Goal: Information Seeking & Learning: Learn about a topic

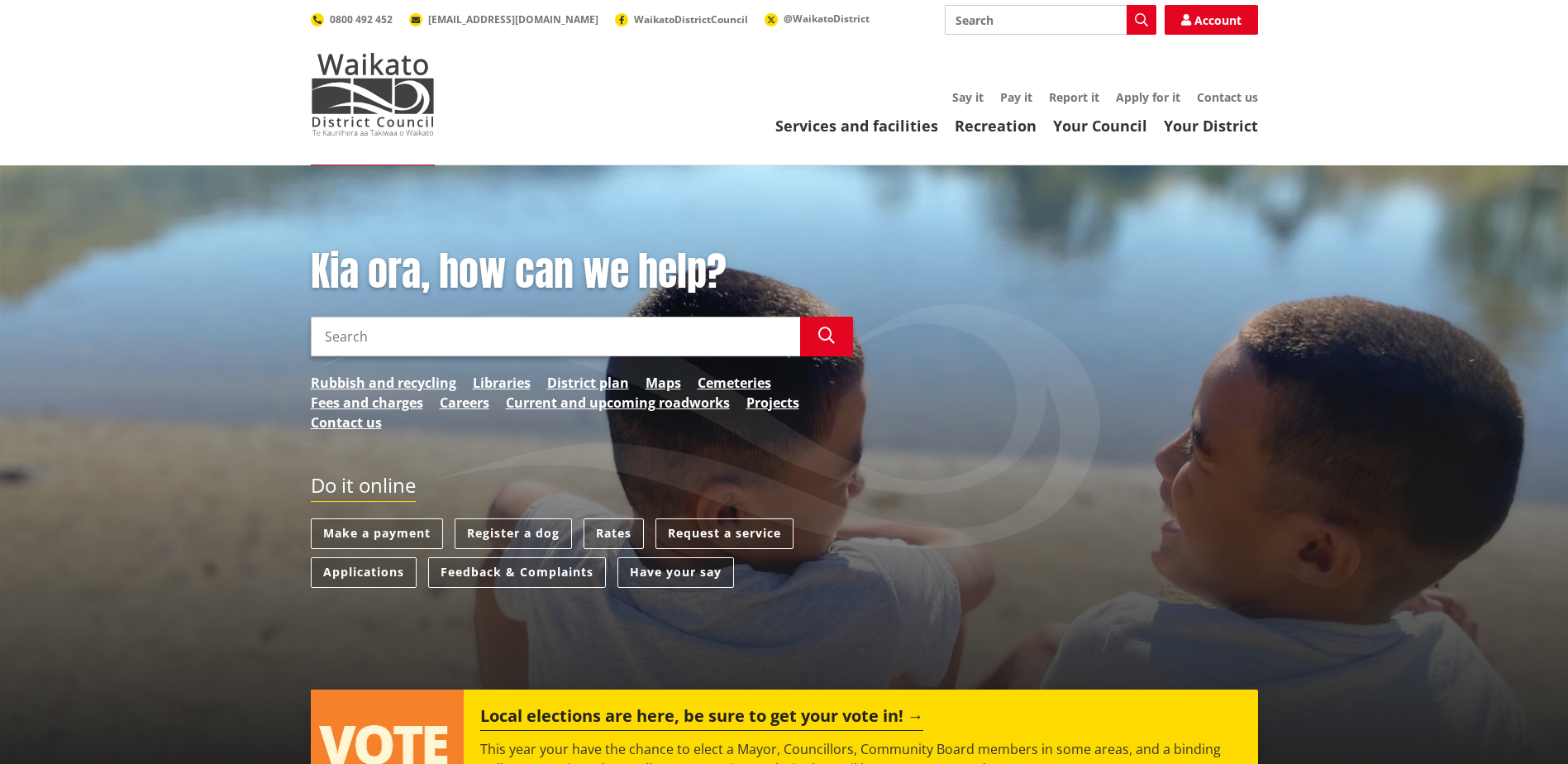
scroll to position [166, 0]
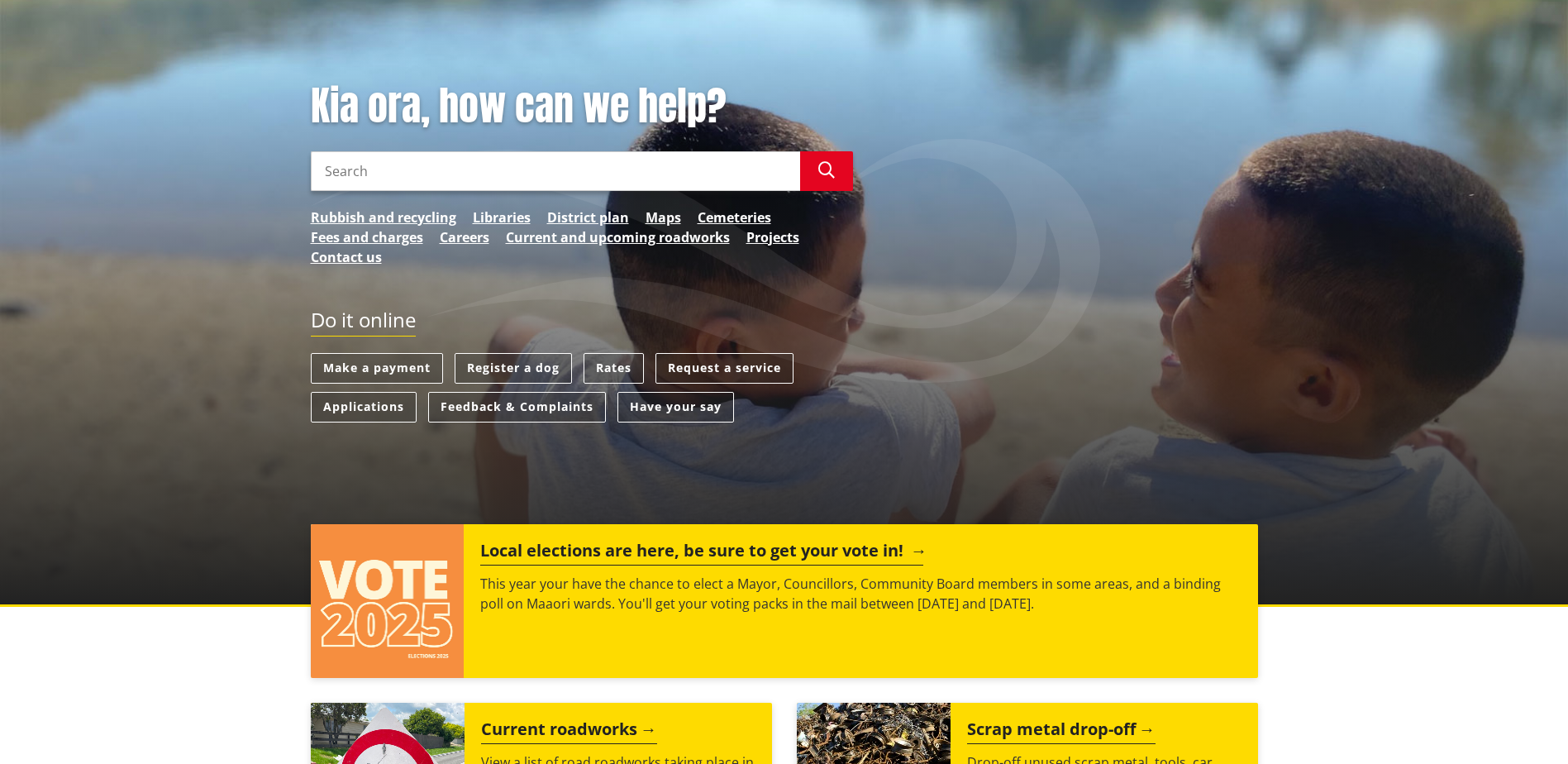
click at [629, 547] on h2 "Local elections are here, be sure to get your vote in!" at bounding box center [701, 552] width 443 height 25
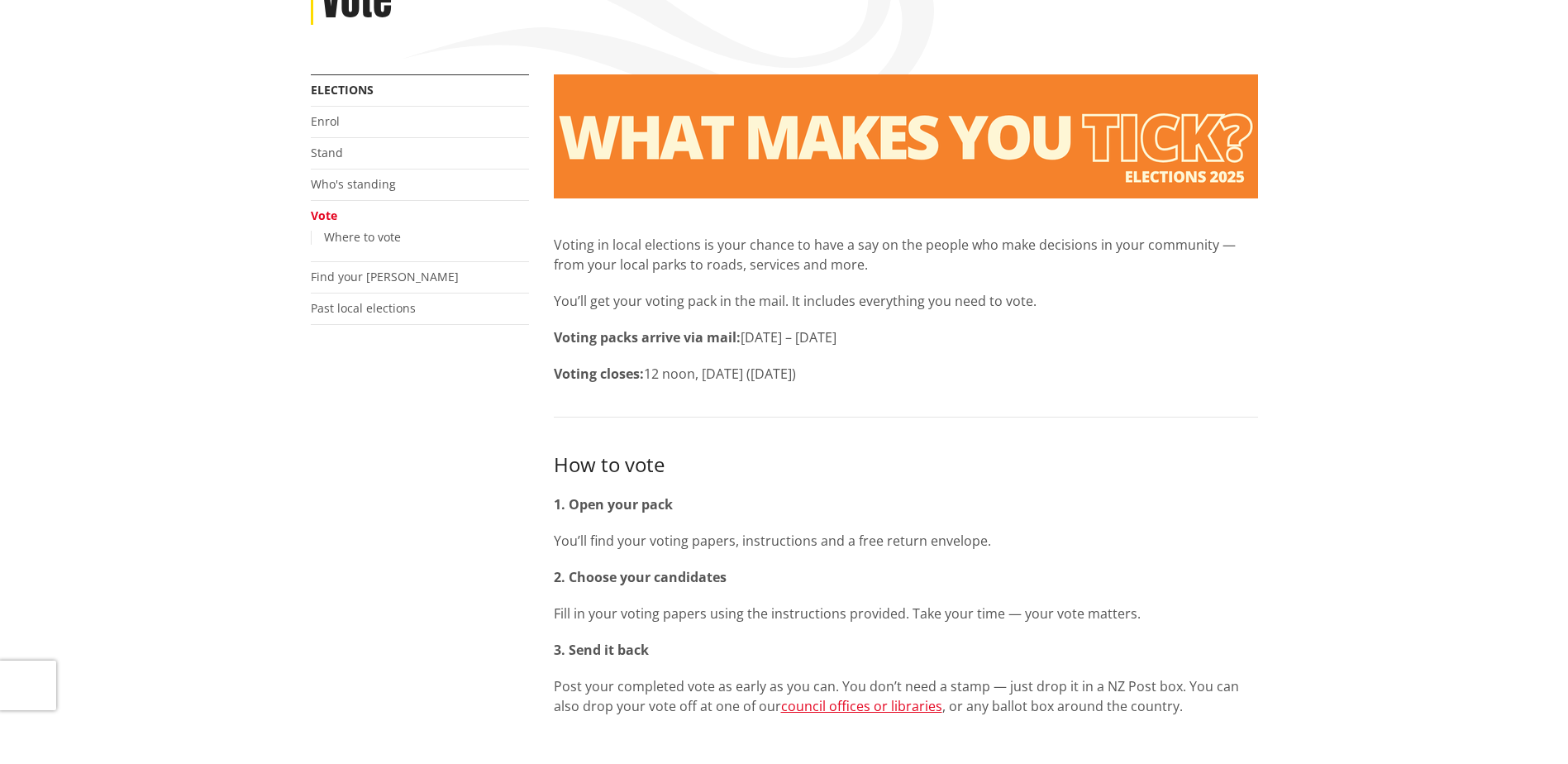
scroll to position [166, 0]
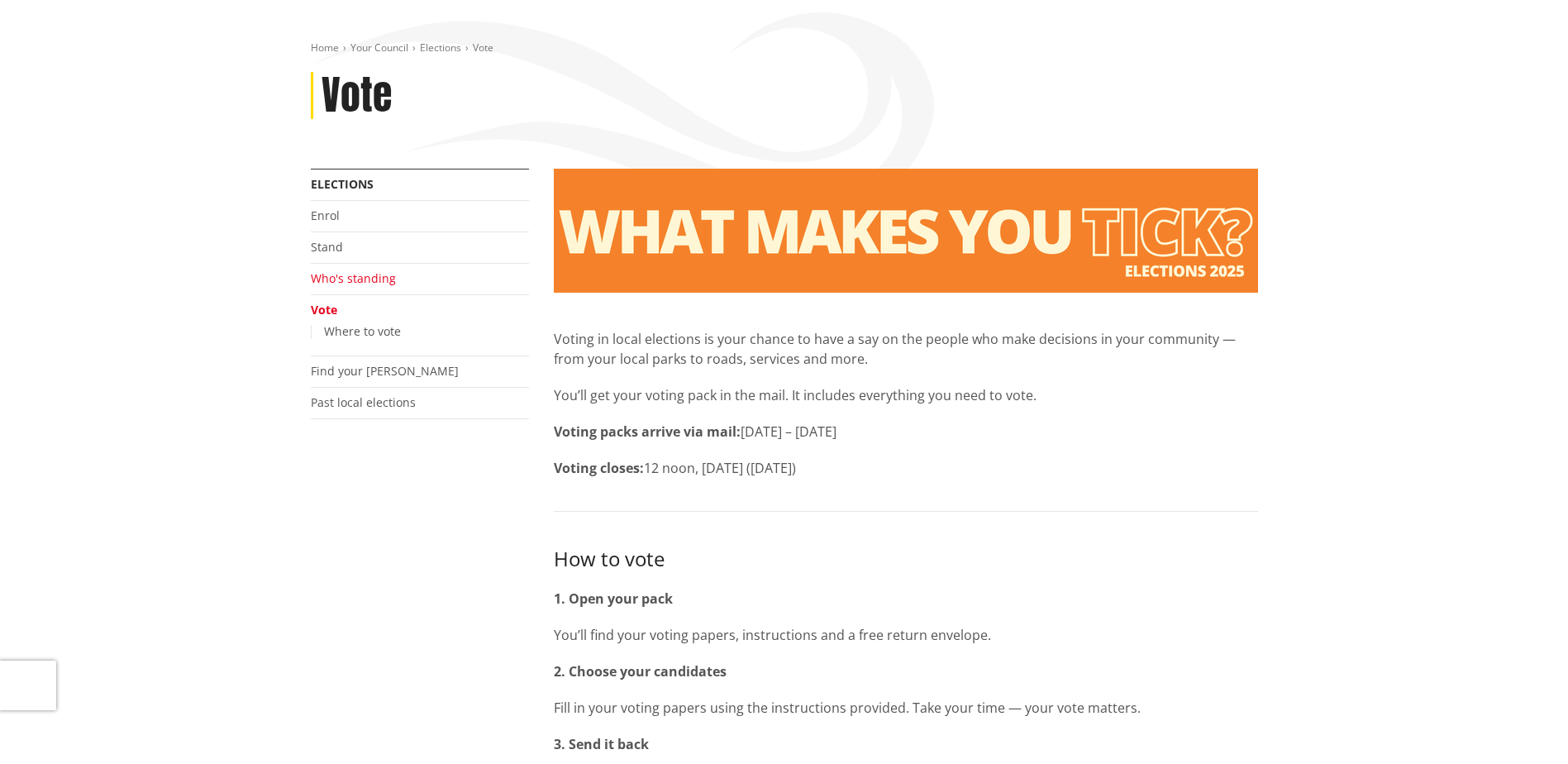
click at [334, 277] on link "Who's standing" at bounding box center [354, 277] width 85 height 15
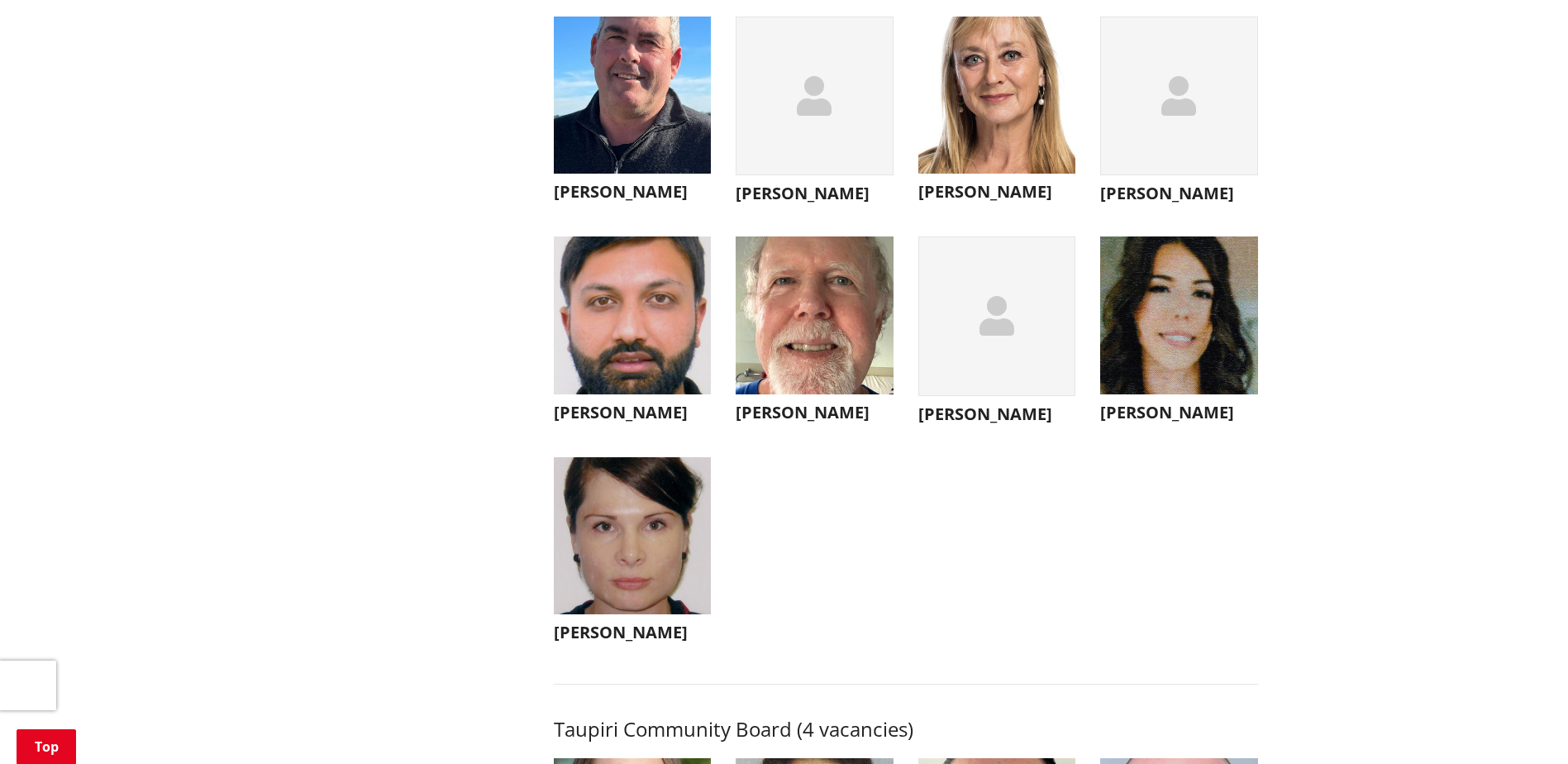
scroll to position [5952, 0]
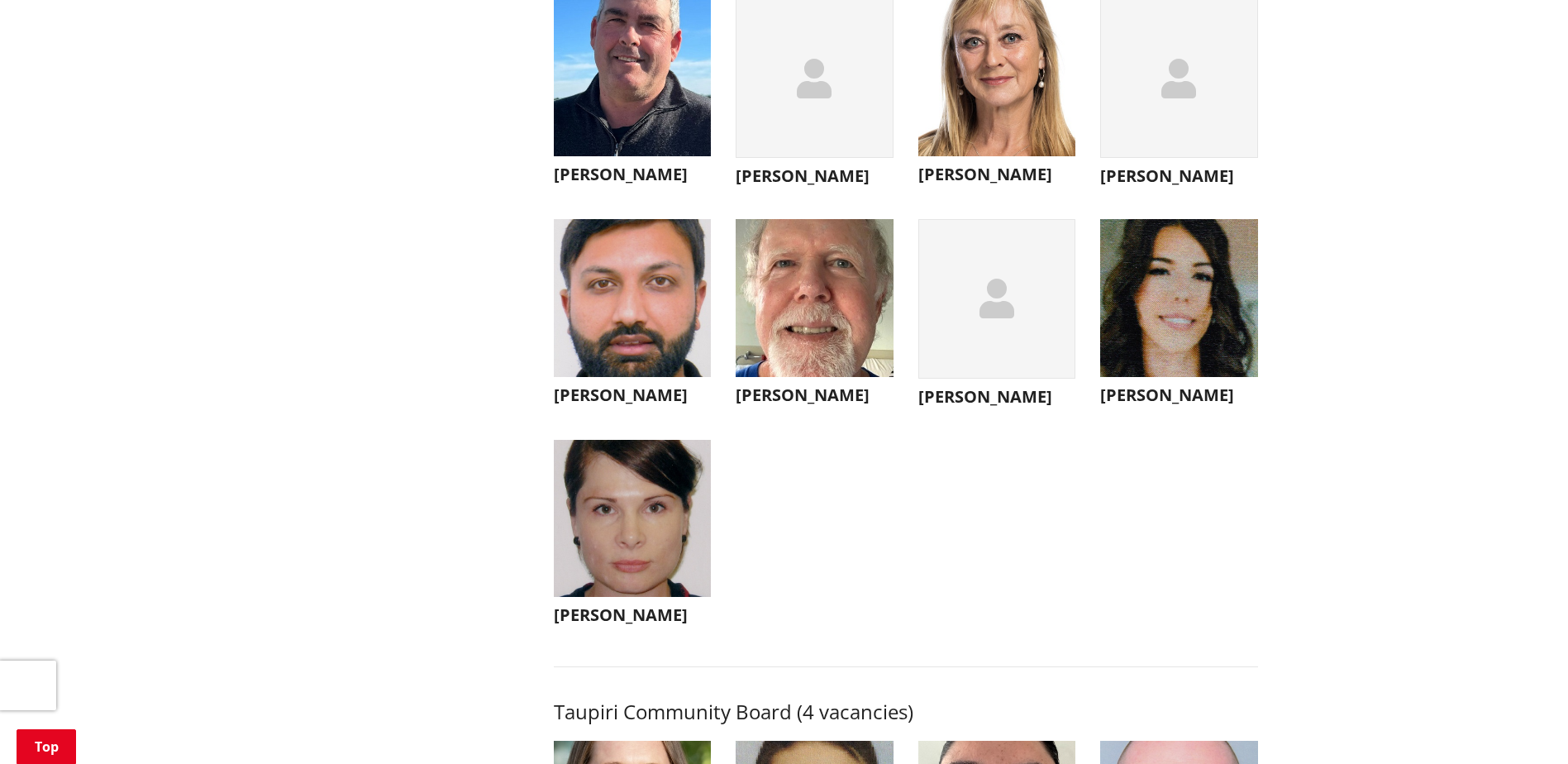
click at [623, 625] on h3 "[PERSON_NAME]" at bounding box center [633, 615] width 158 height 20
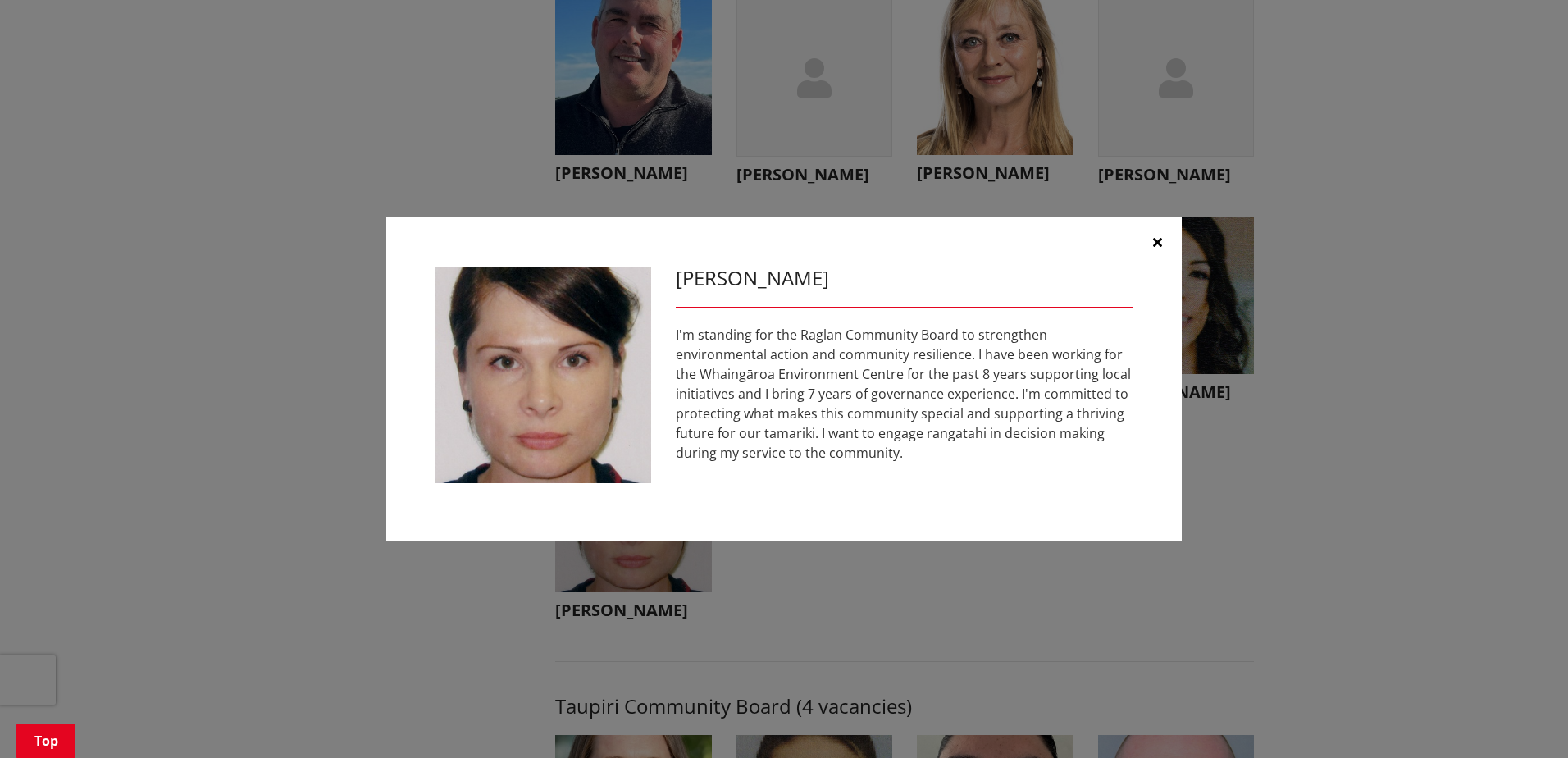
click at [1158, 244] on icon "button" at bounding box center [1158, 242] width 9 height 14
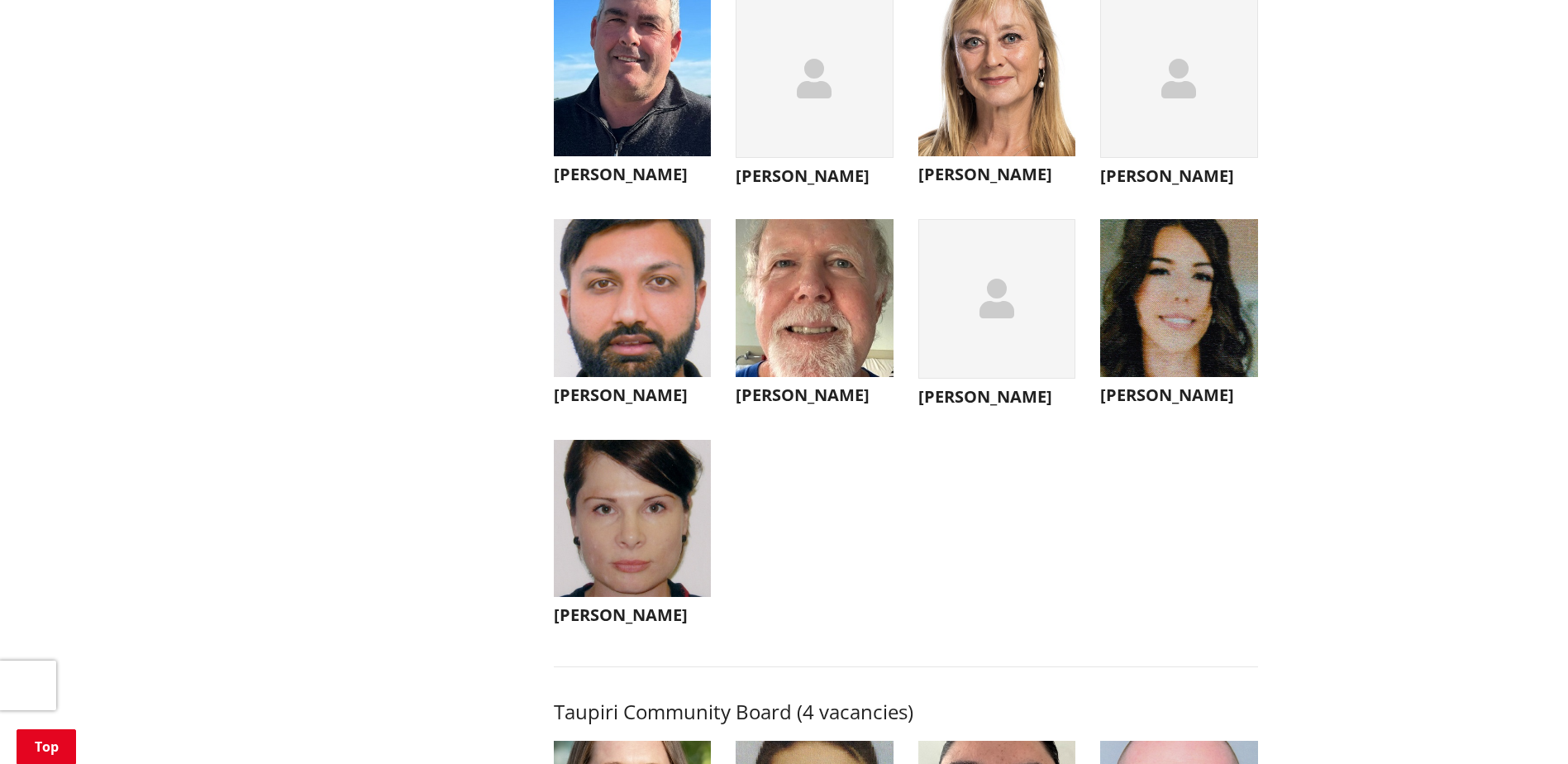
click at [1031, 185] on h3 "[PERSON_NAME]" at bounding box center [998, 175] width 158 height 20
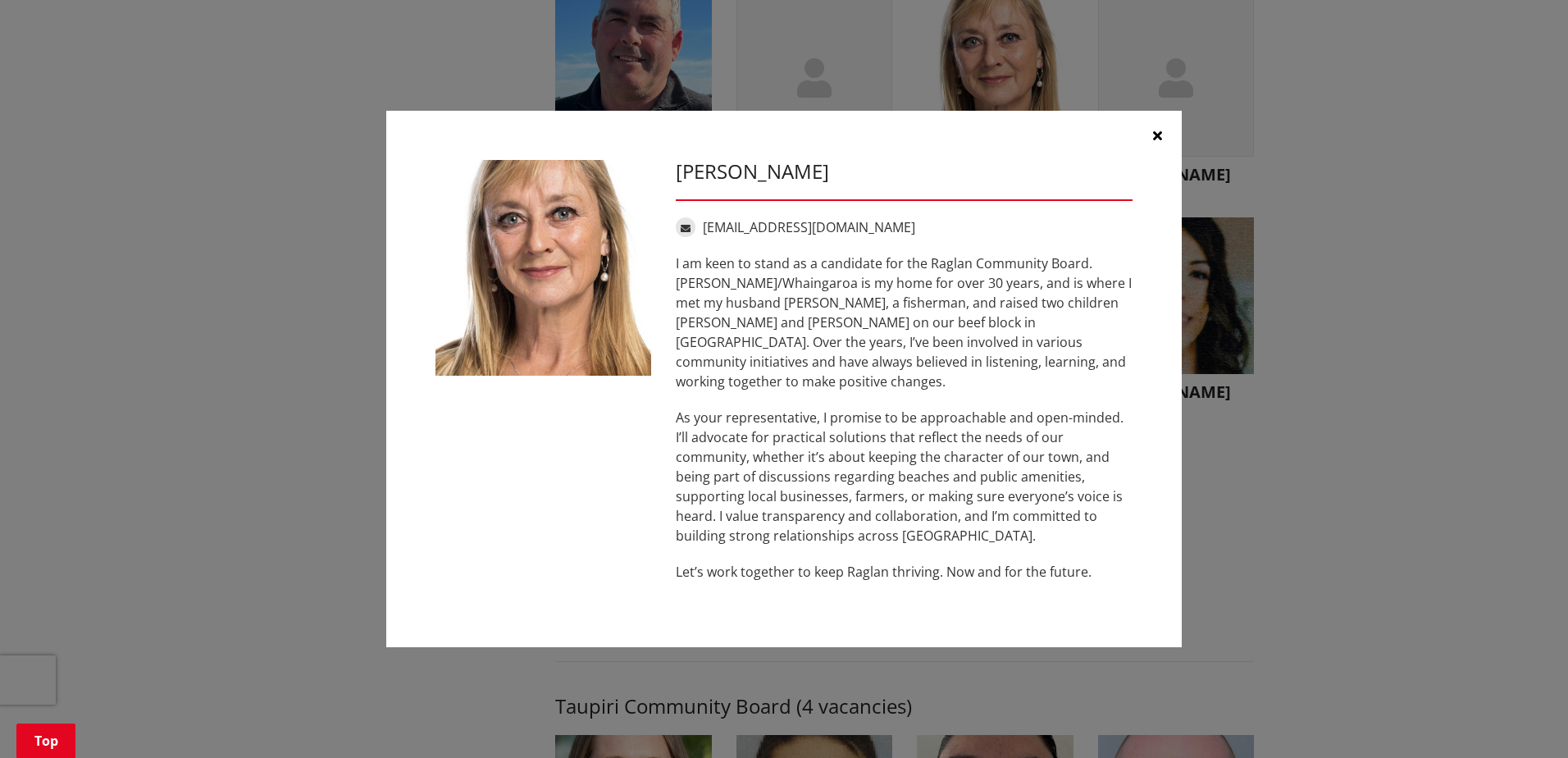
click at [1149, 143] on button "button" at bounding box center [1157, 135] width 50 height 50
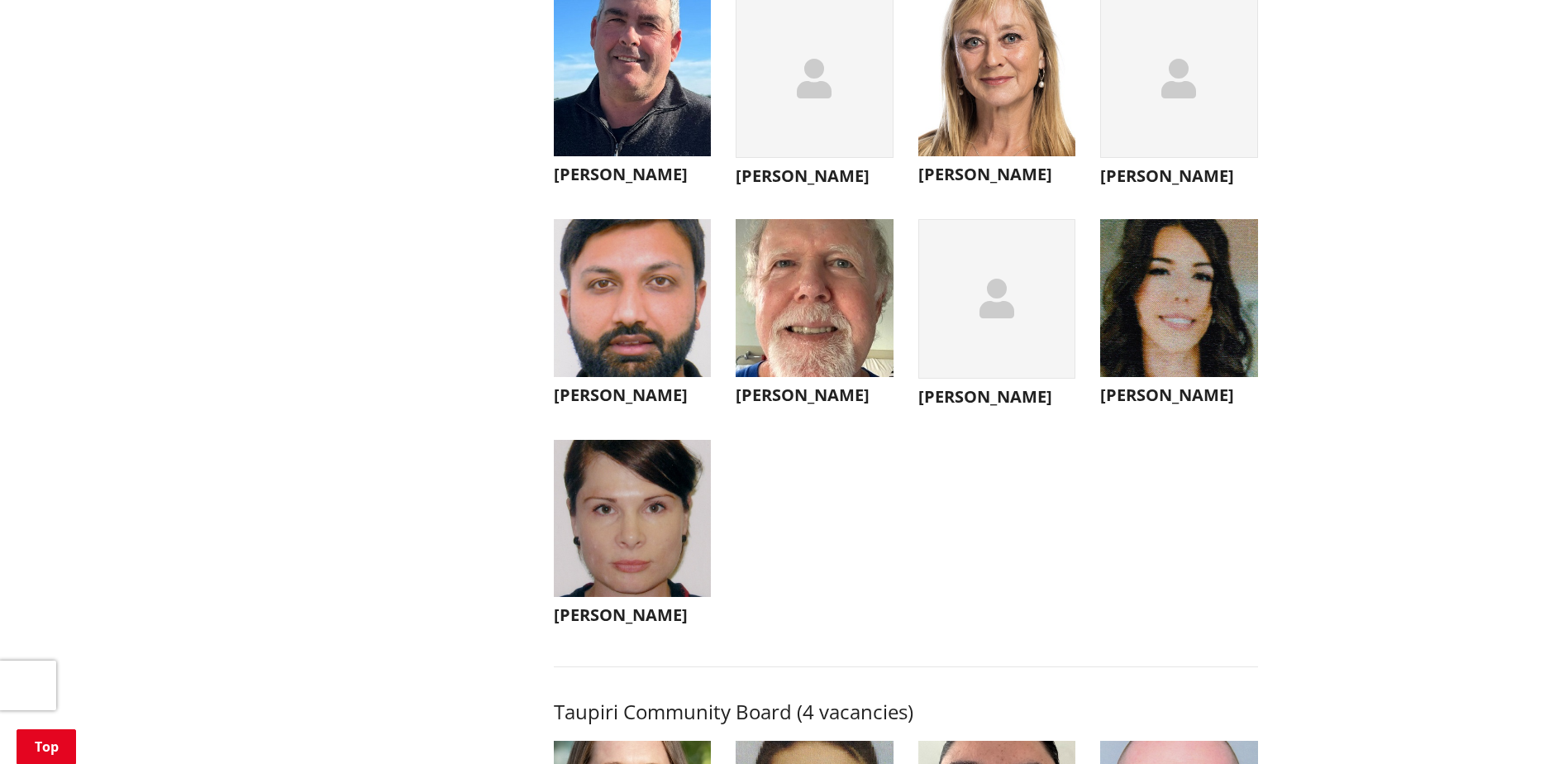
click at [959, 407] on h3 "[PERSON_NAME]" at bounding box center [998, 397] width 158 height 20
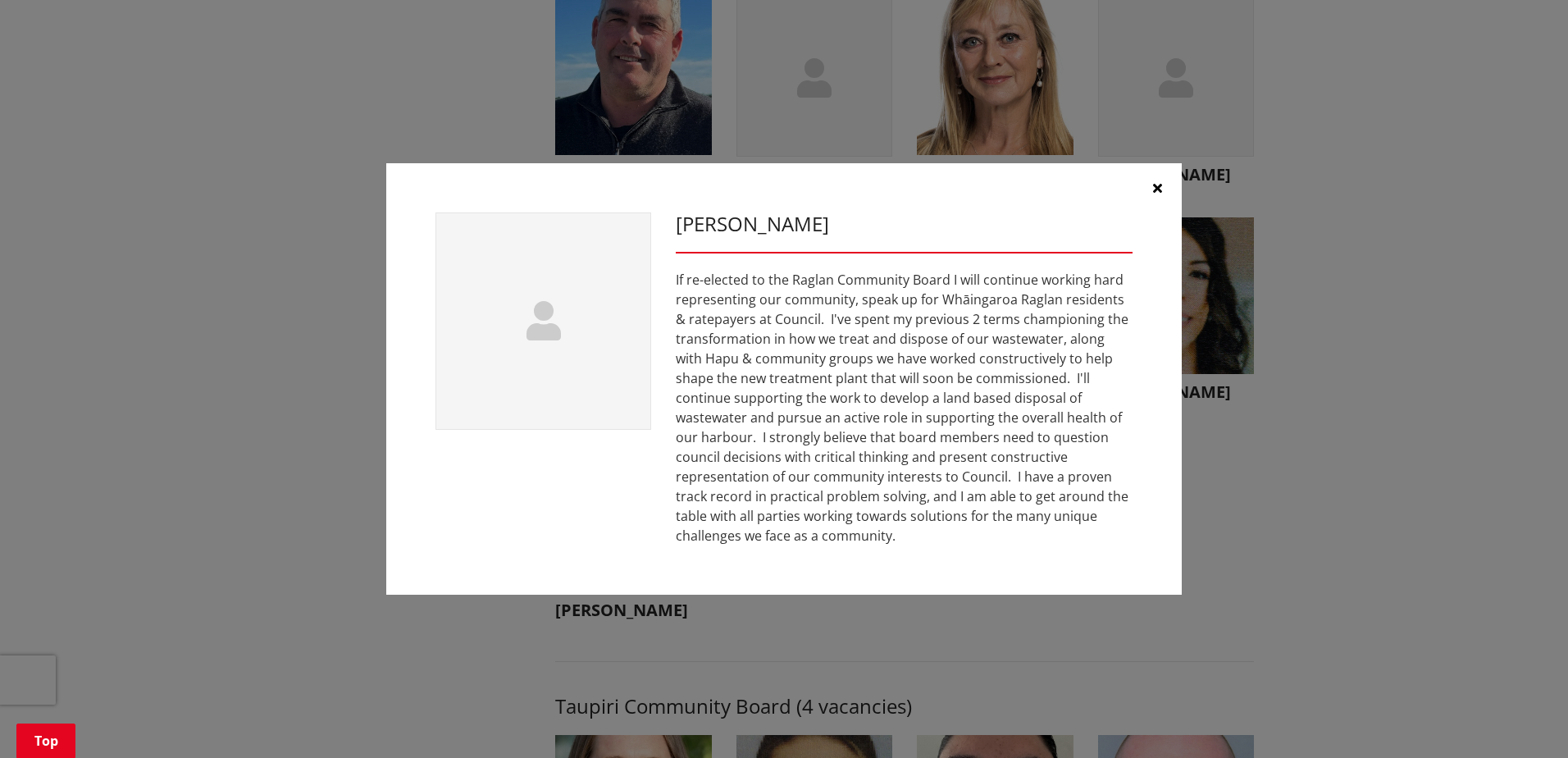
click at [1162, 190] on button "button" at bounding box center [1157, 188] width 50 height 50
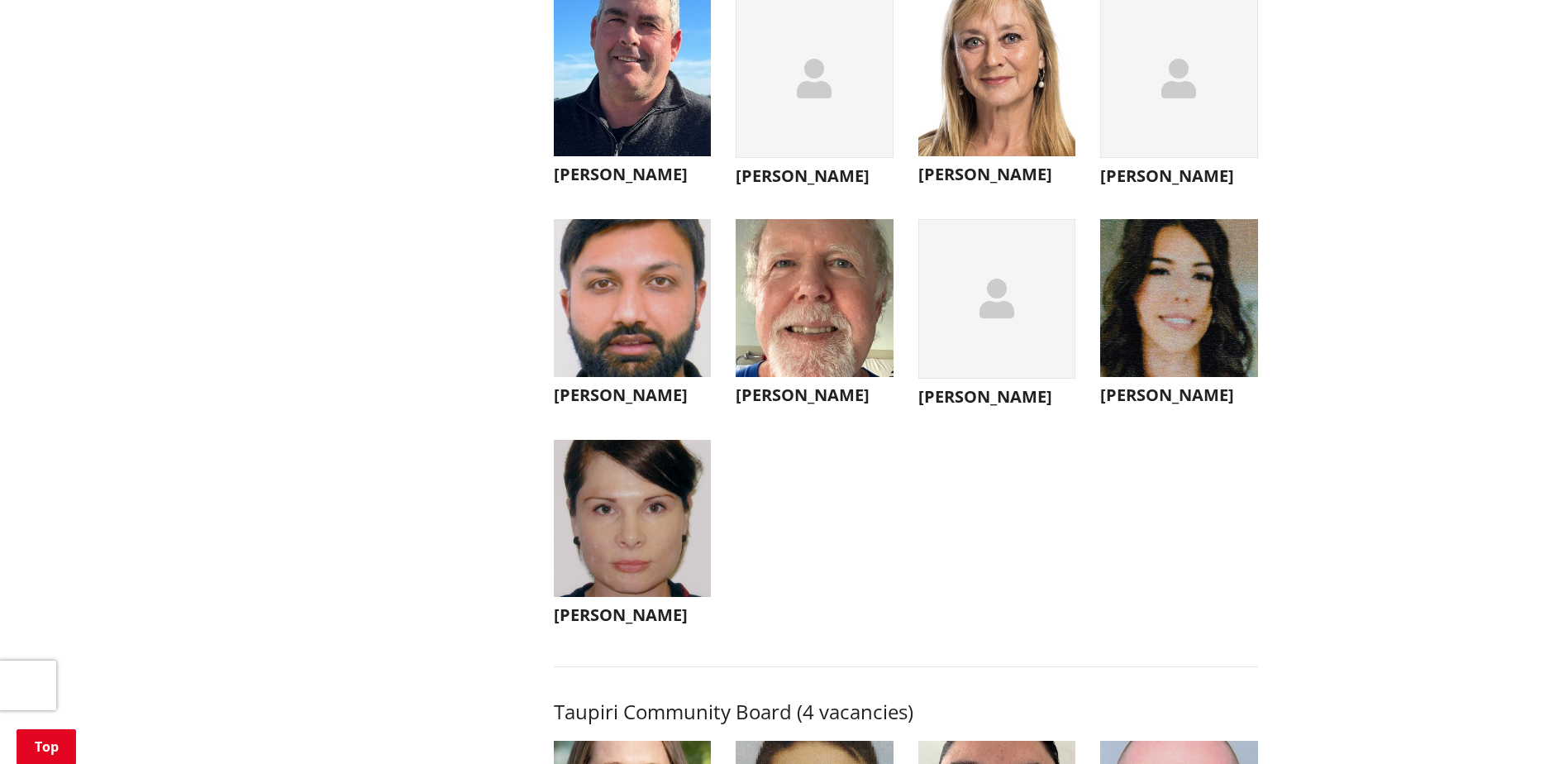
click at [1151, 405] on h3 "[PERSON_NAME]" at bounding box center [1180, 396] width 158 height 20
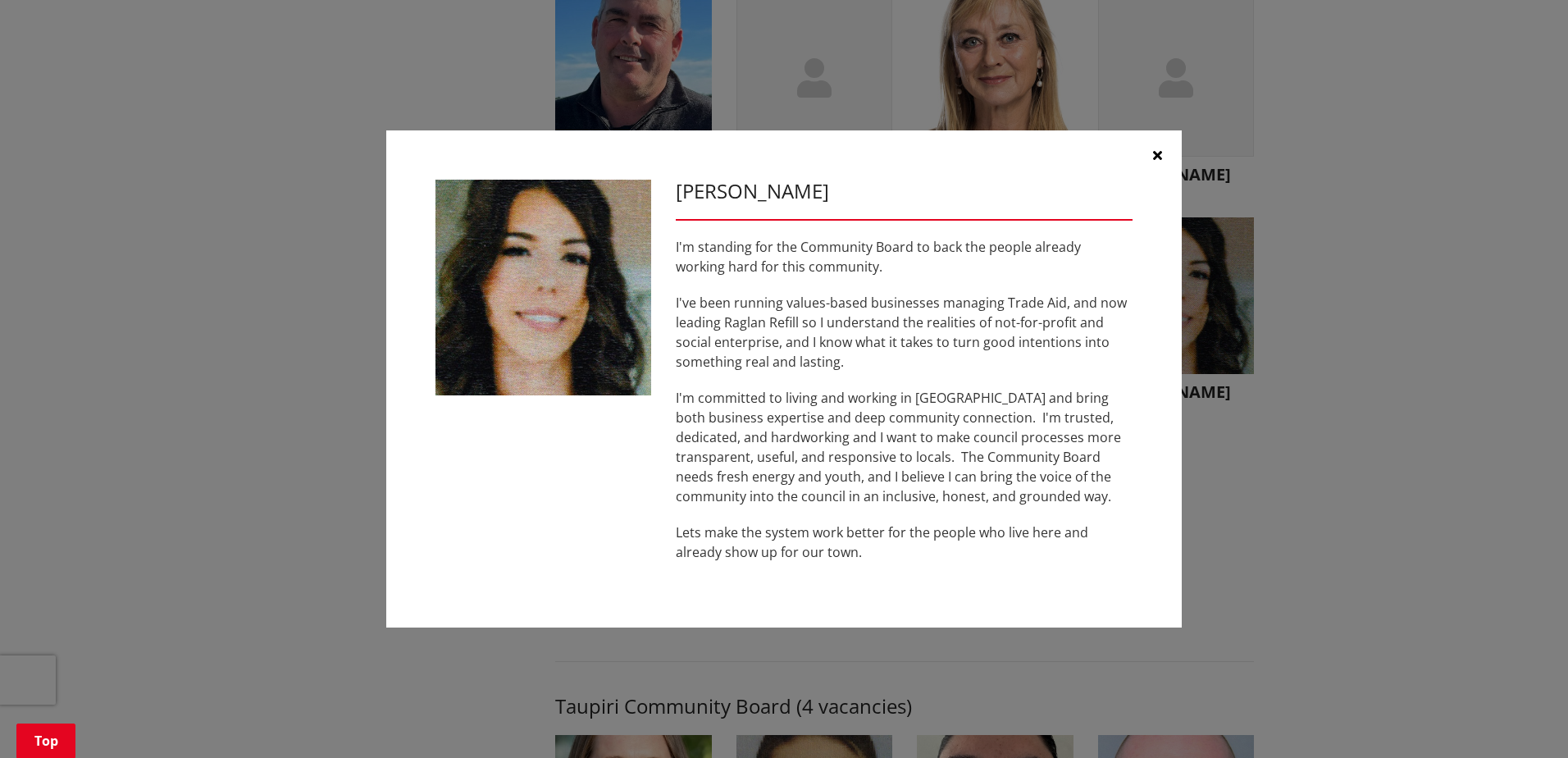
click at [1153, 154] on icon "button" at bounding box center [1158, 155] width 9 height 14
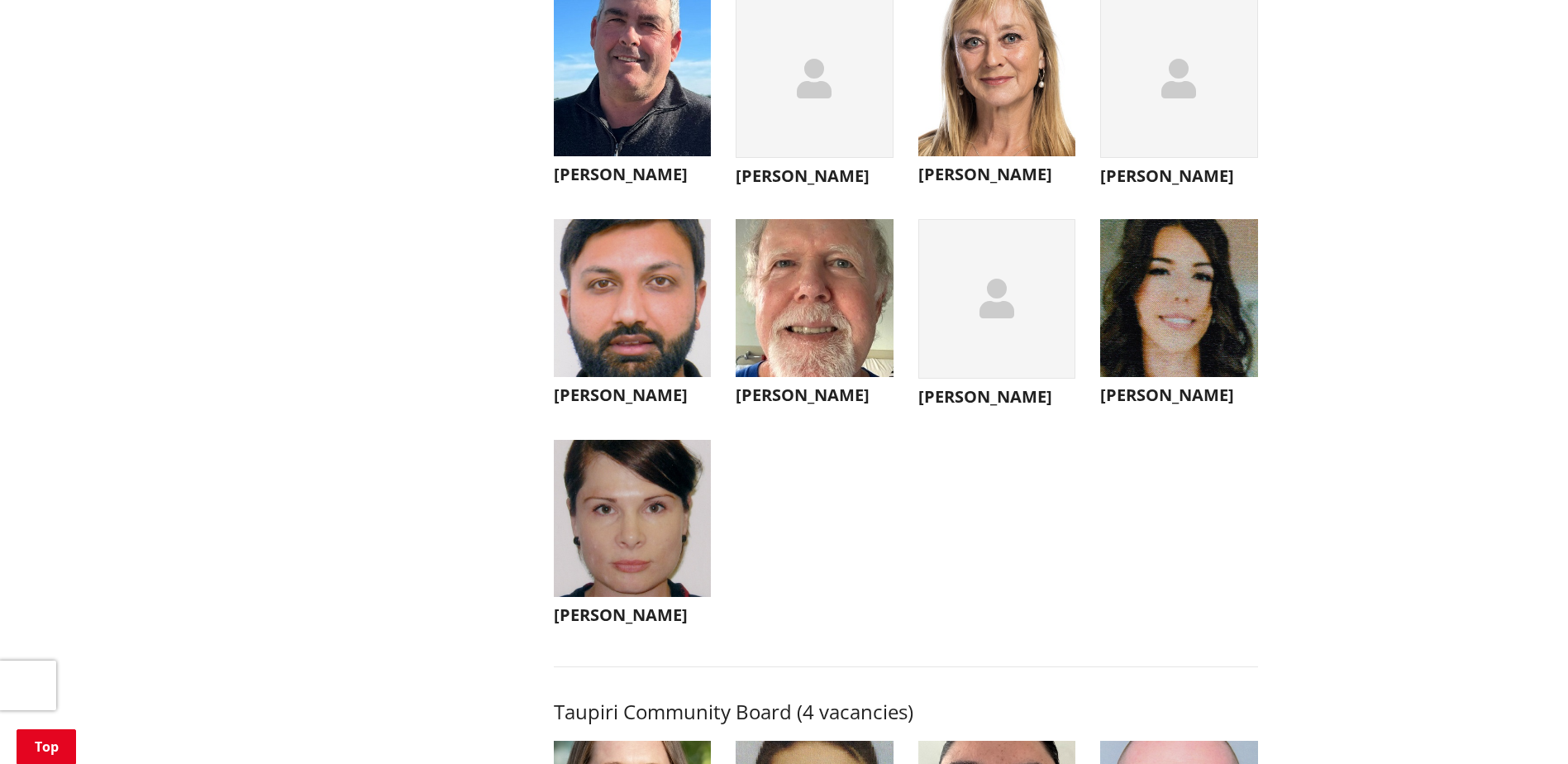
click at [630, 405] on h3 "[PERSON_NAME]" at bounding box center [633, 396] width 158 height 20
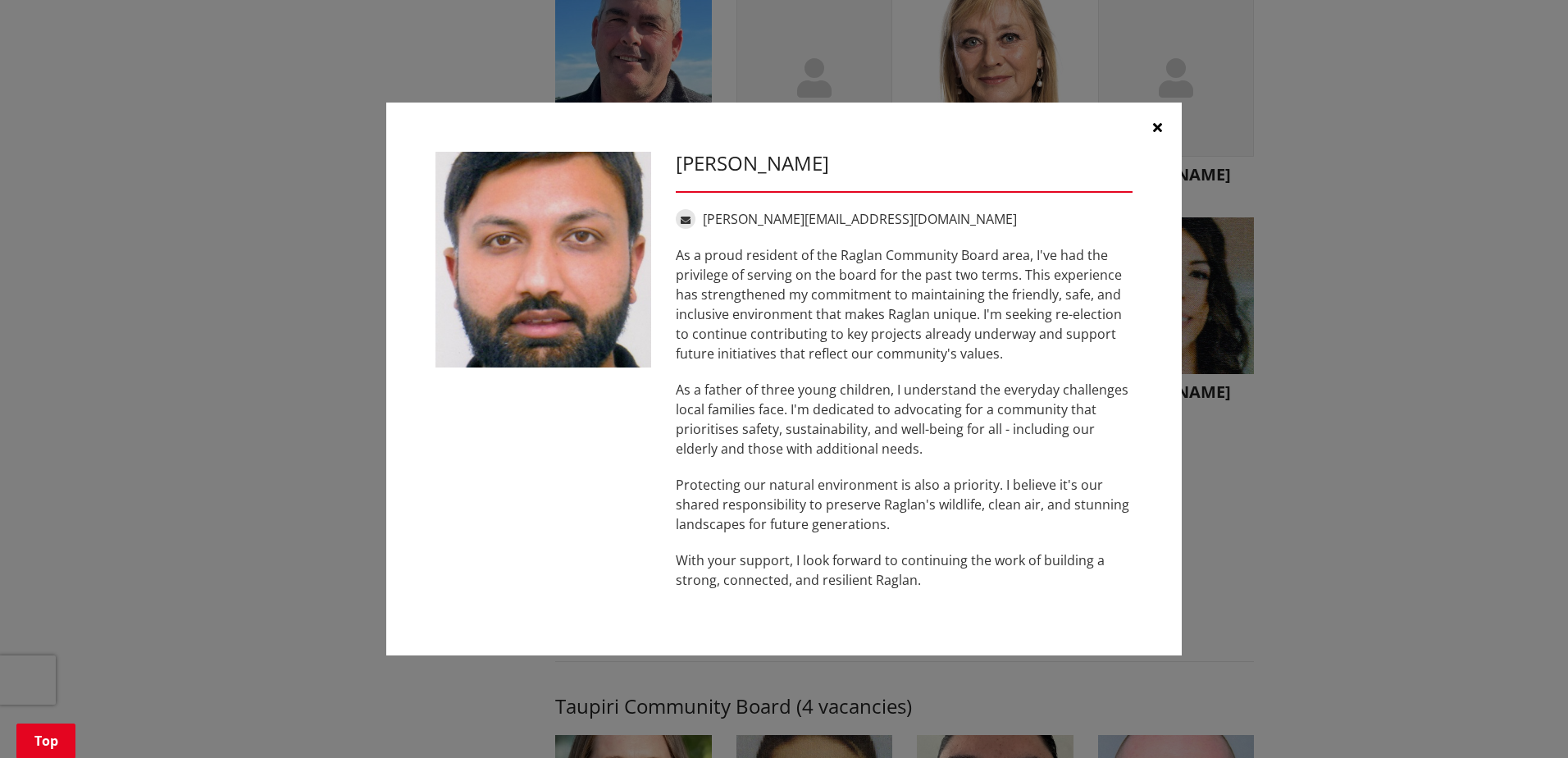
click at [1157, 129] on icon "button" at bounding box center [1158, 127] width 9 height 14
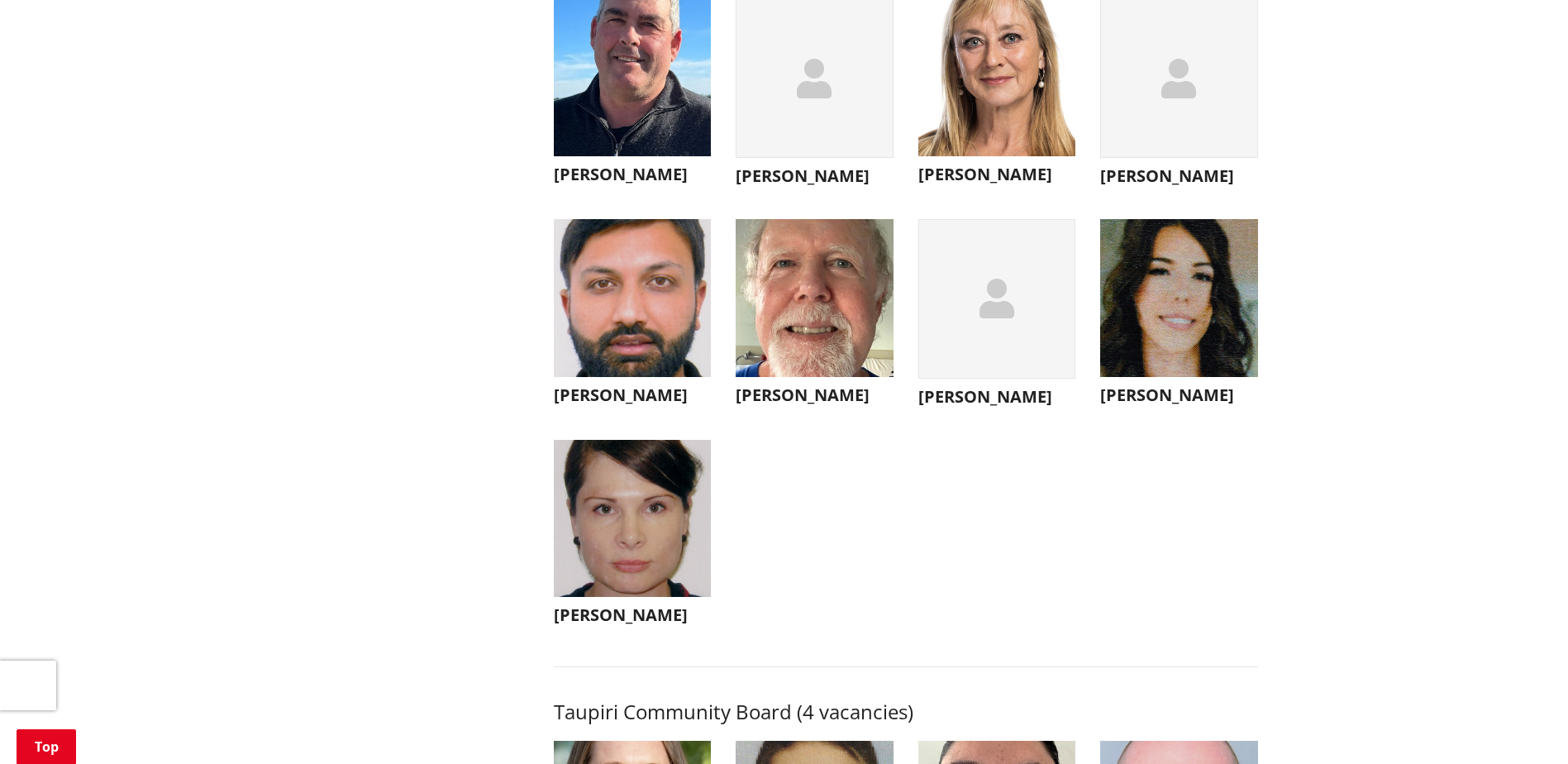
click at [609, 185] on h3 "[PERSON_NAME]" at bounding box center [633, 175] width 158 height 20
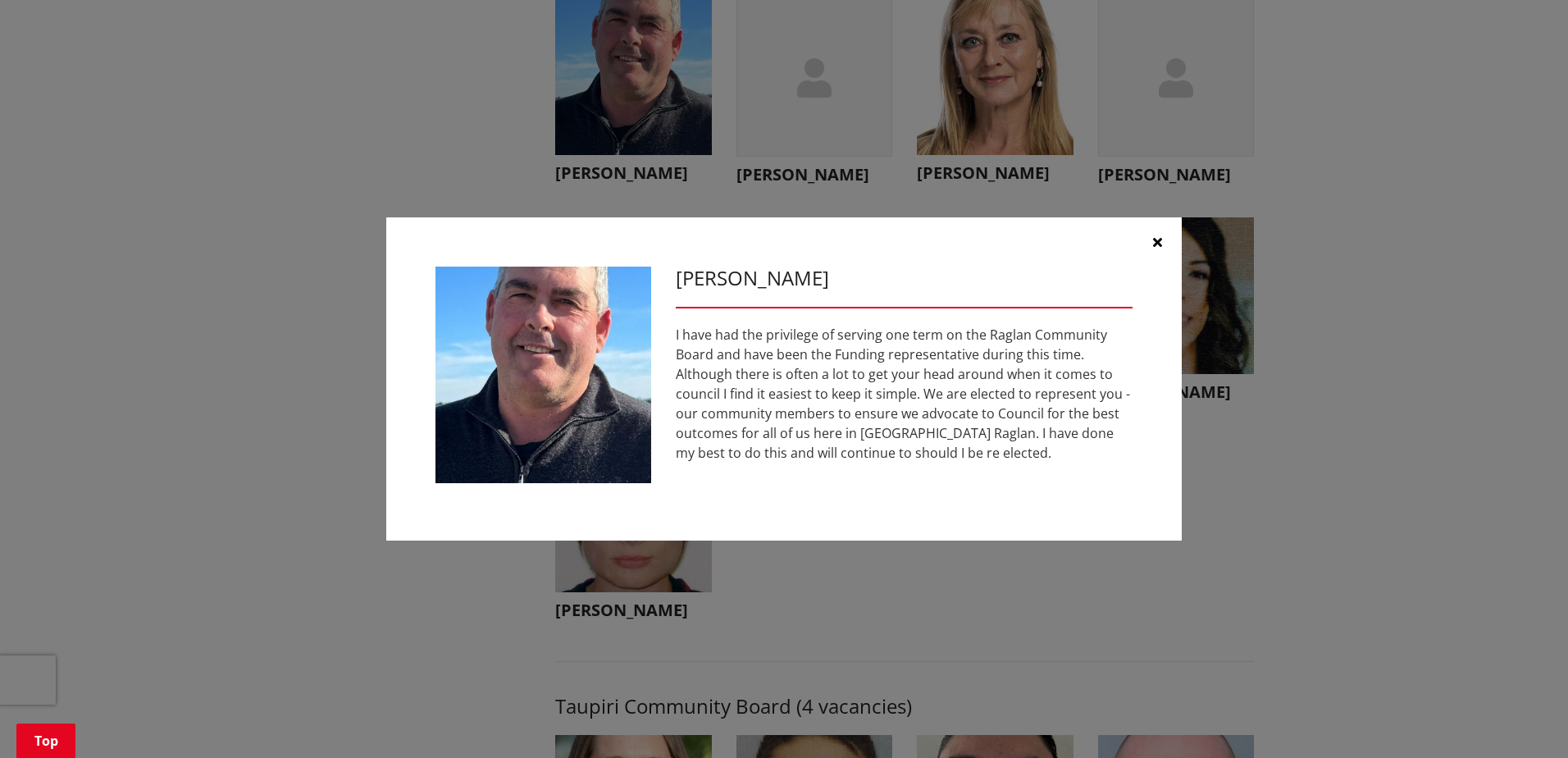
click at [1160, 242] on icon "button" at bounding box center [1158, 242] width 9 height 14
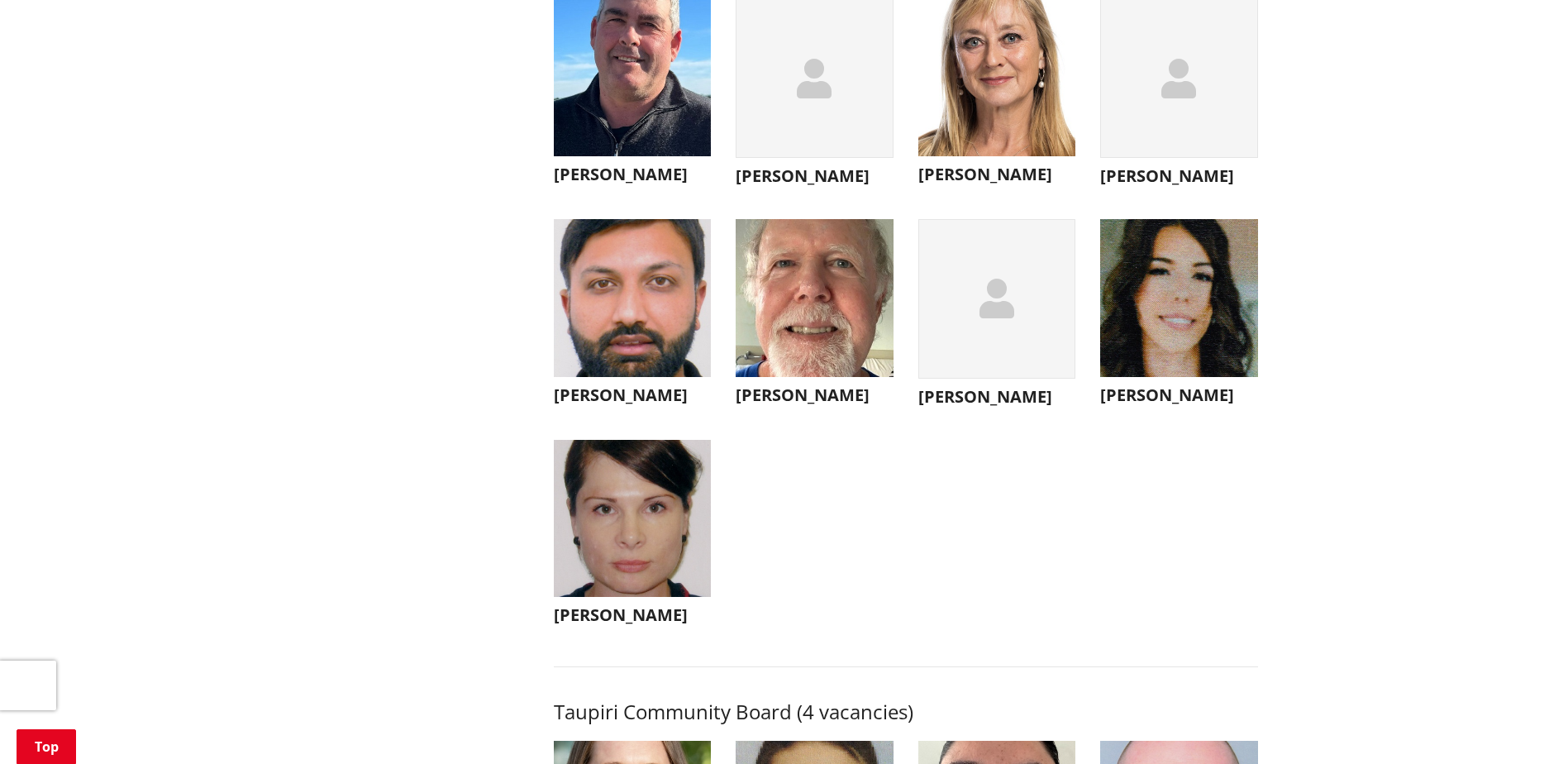
click at [784, 186] on h3 "[PERSON_NAME]" at bounding box center [815, 176] width 158 height 20
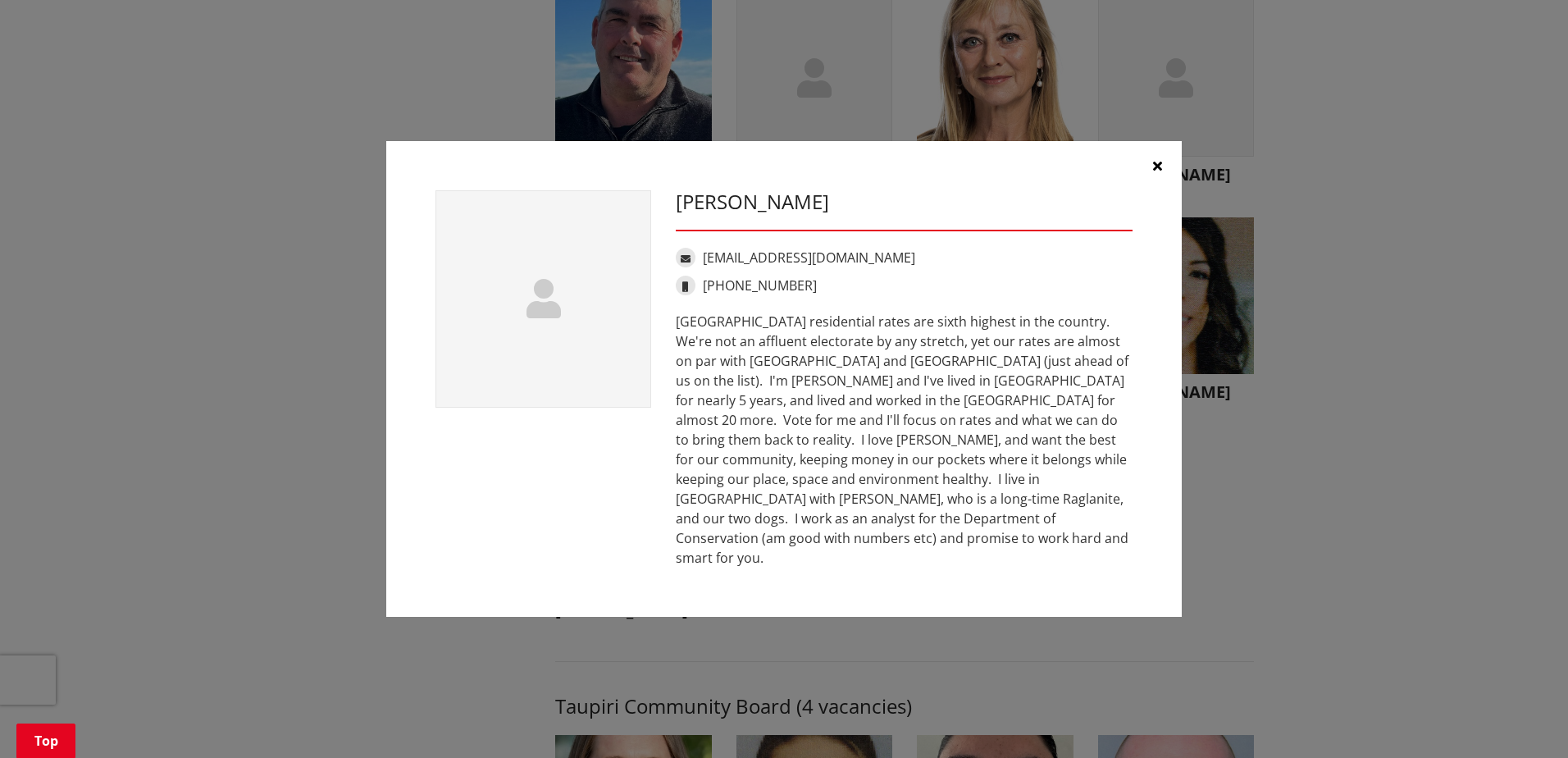
click at [1159, 172] on icon "button" at bounding box center [1158, 165] width 9 height 14
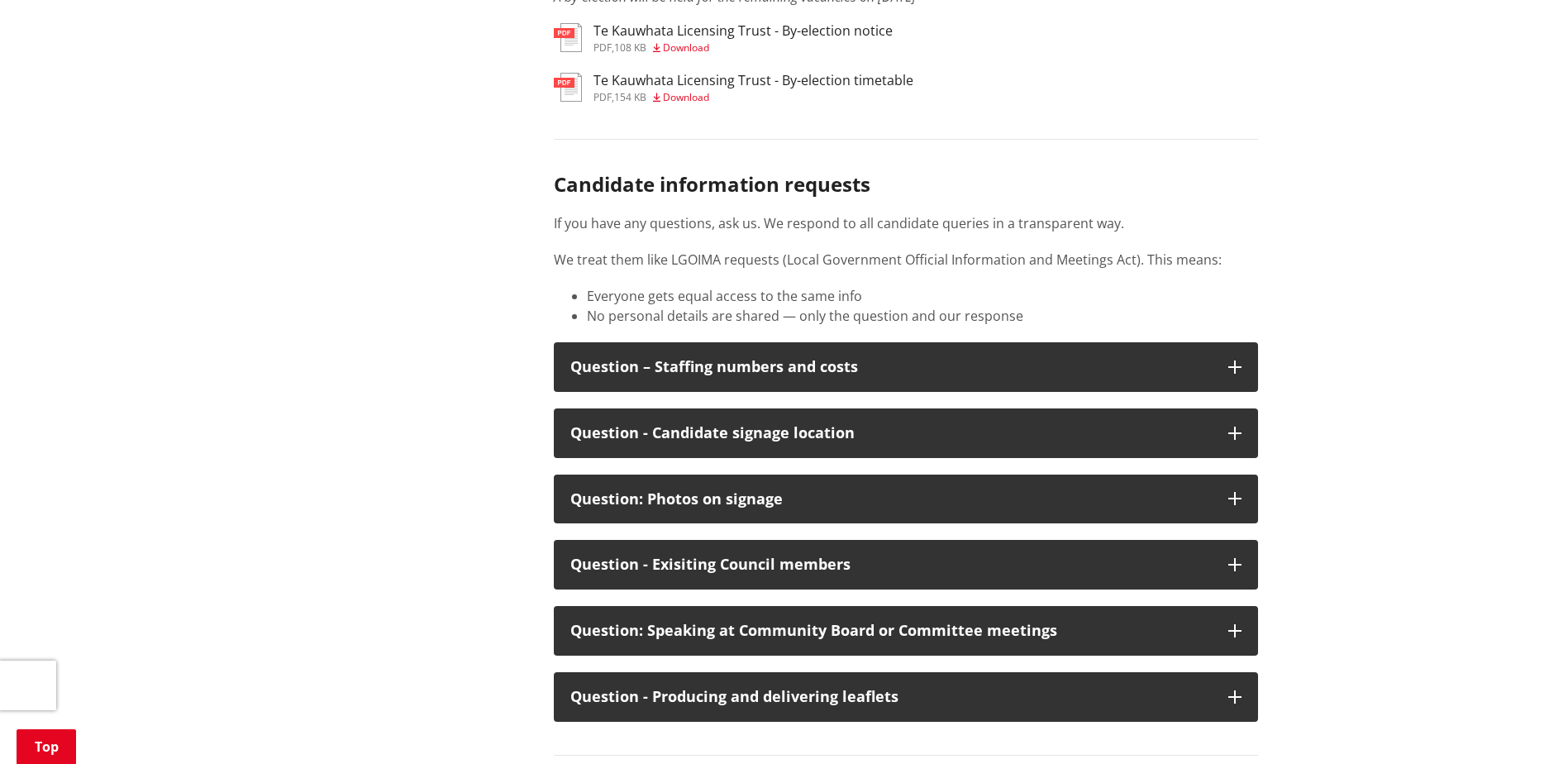
scroll to position [8432, 0]
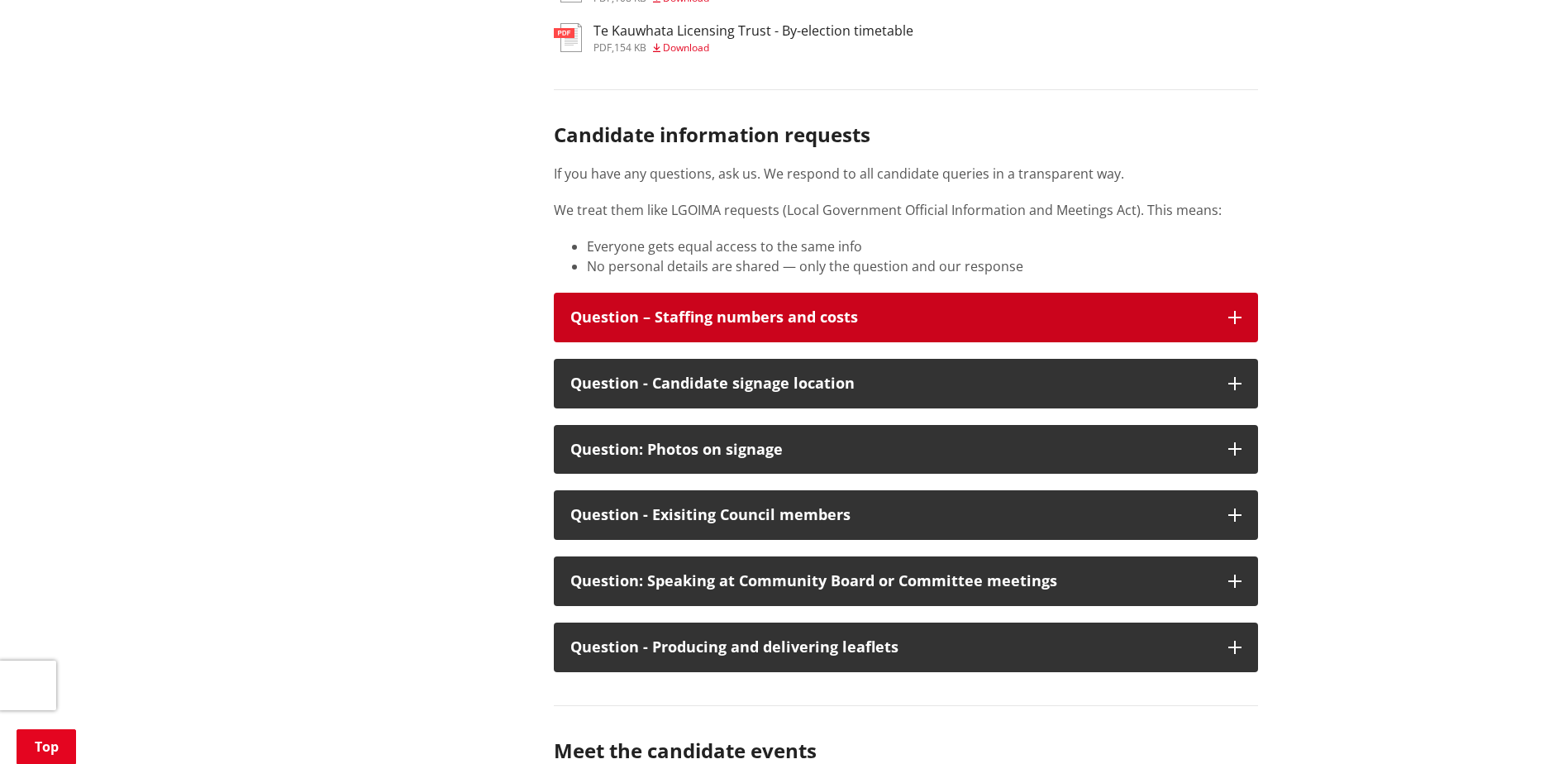
click at [1221, 342] on button "Question – Staffing numbers and costs" at bounding box center [906, 317] width 704 height 50
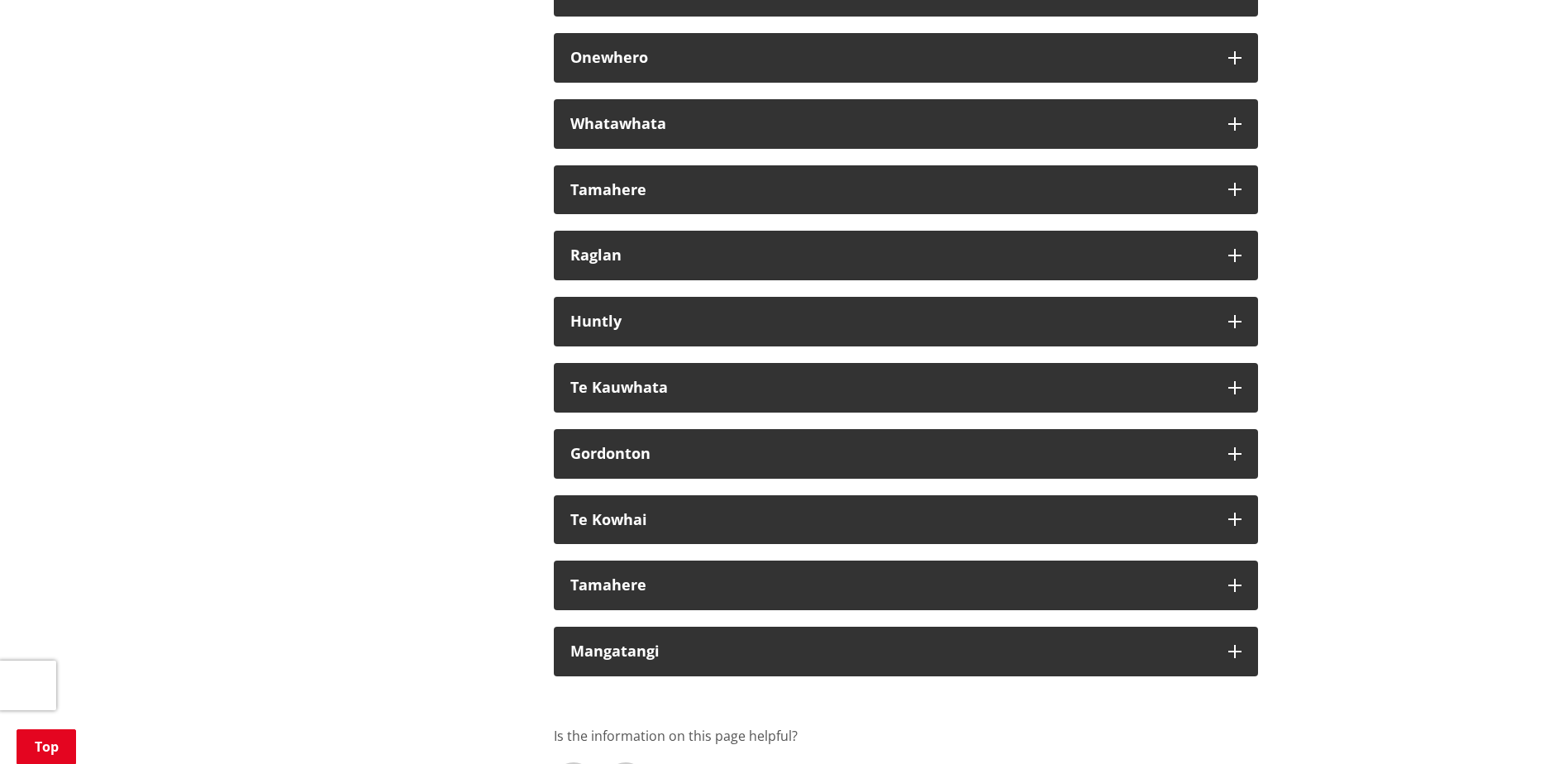
scroll to position [9672, 0]
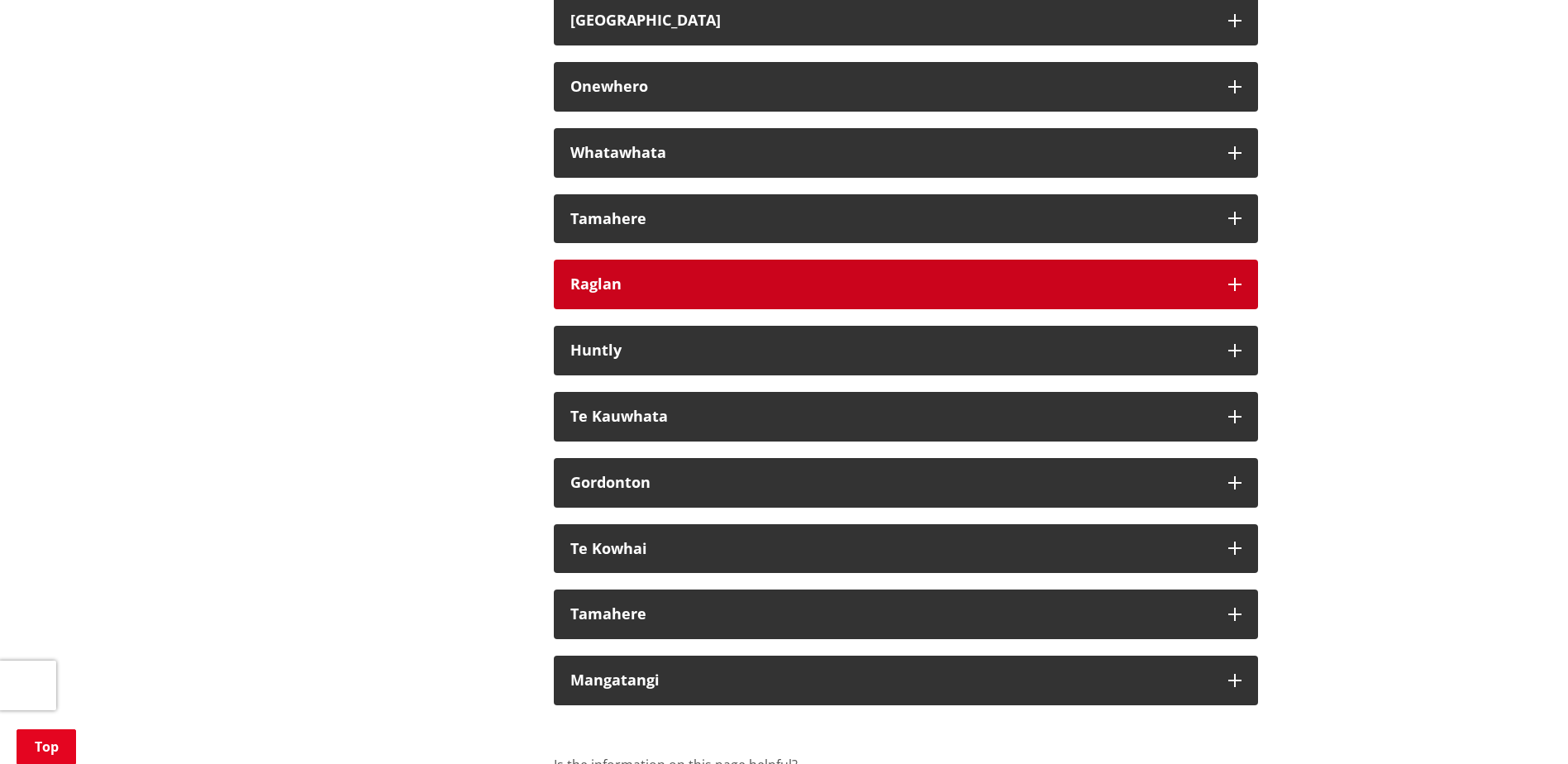
click at [1223, 309] on button "Raglan" at bounding box center [906, 284] width 704 height 50
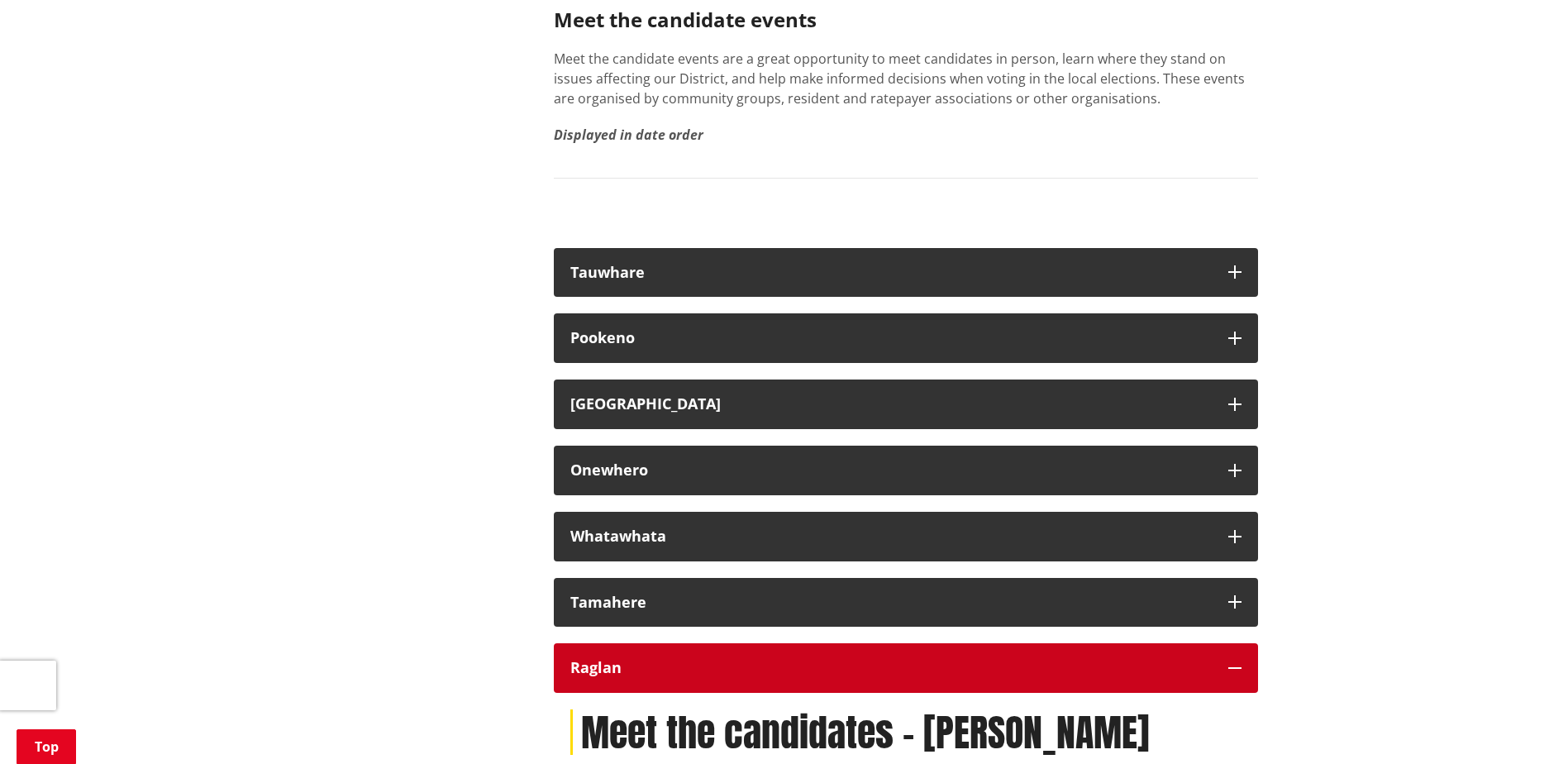
scroll to position [9506, 0]
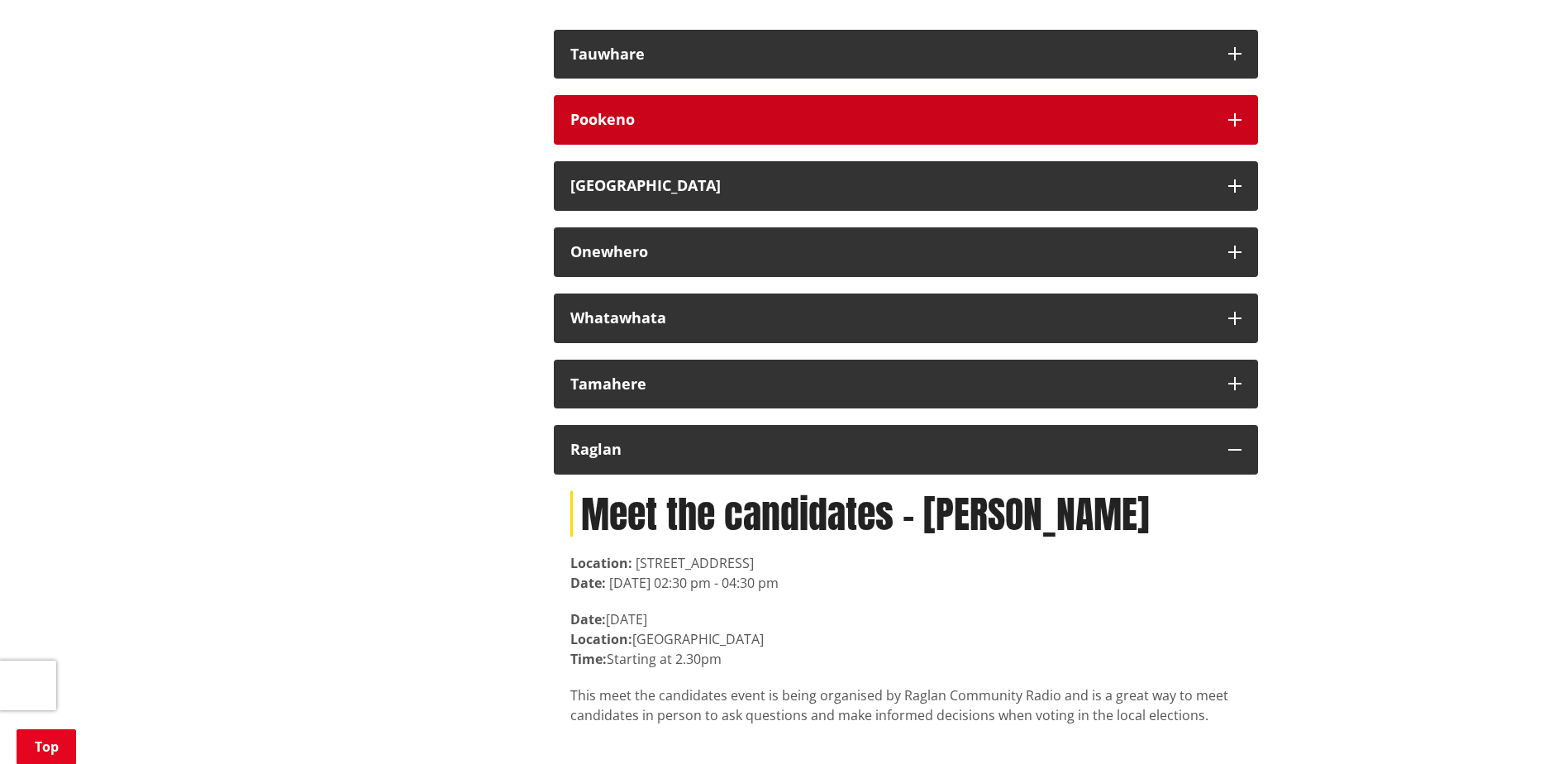
click at [876, 128] on div "Pookeno" at bounding box center [890, 120] width 641 height 16
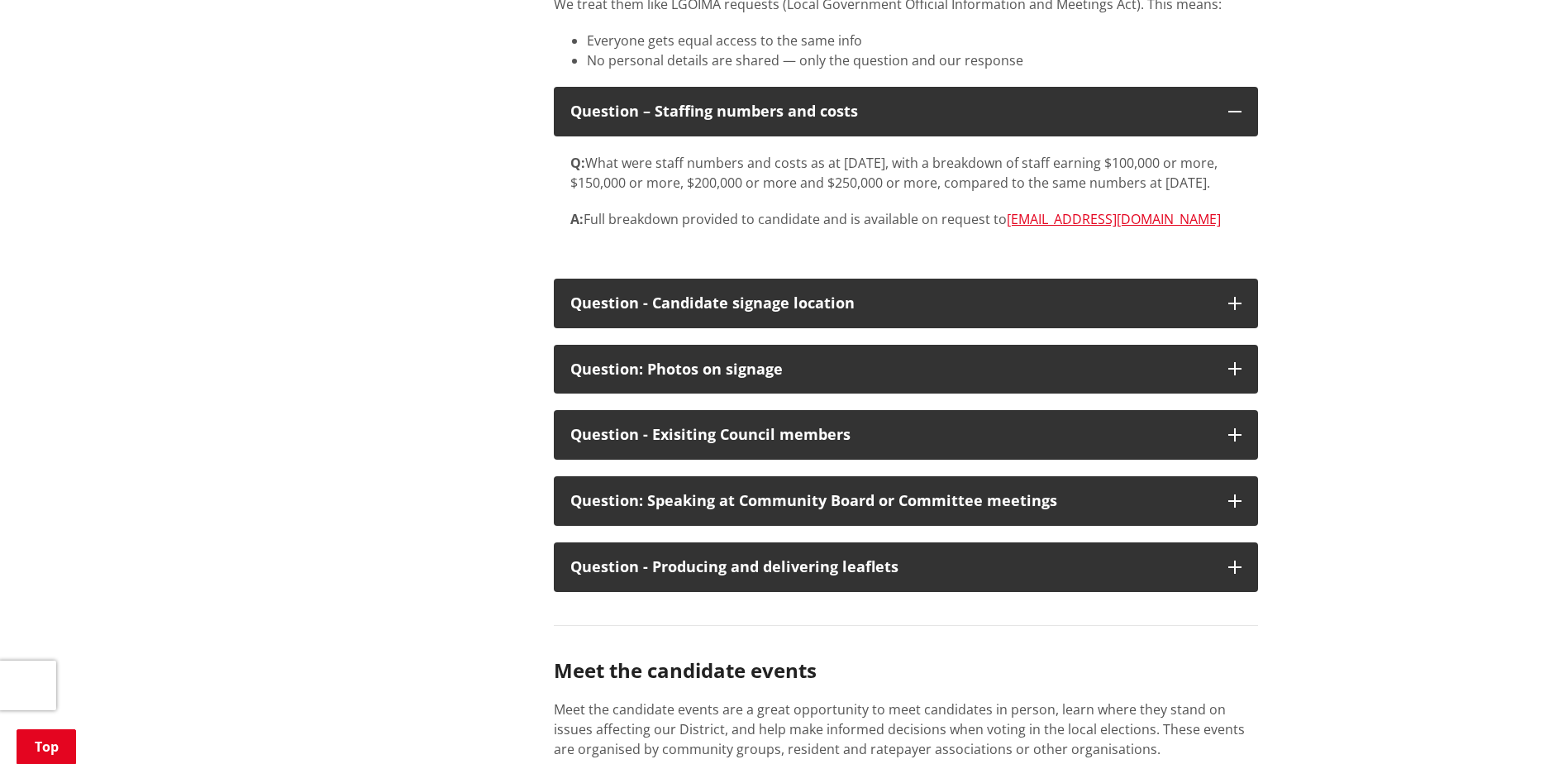
scroll to position [8680, 0]
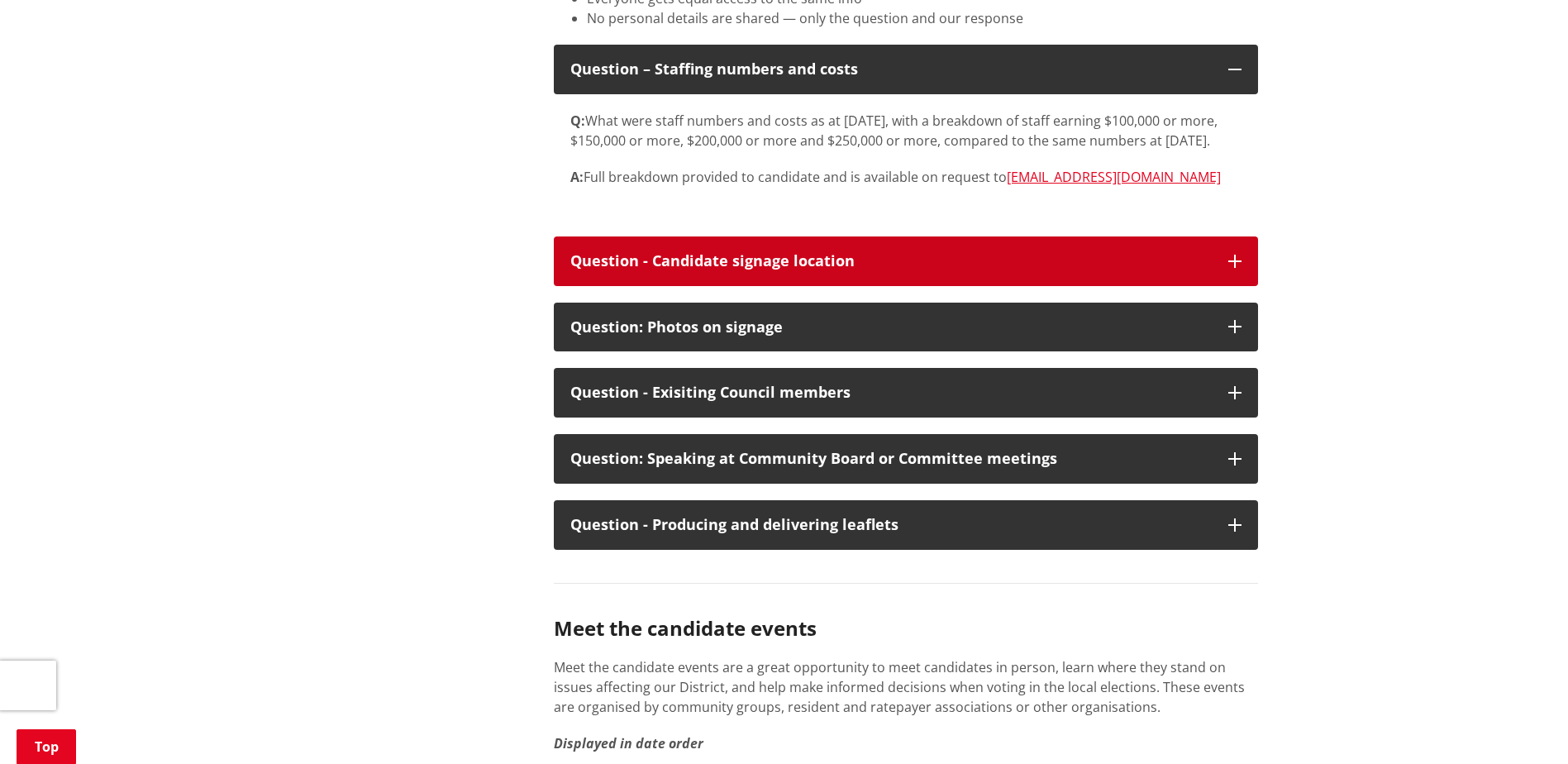
click at [982, 269] on div "Question - Candidate signage location" at bounding box center [890, 261] width 641 height 16
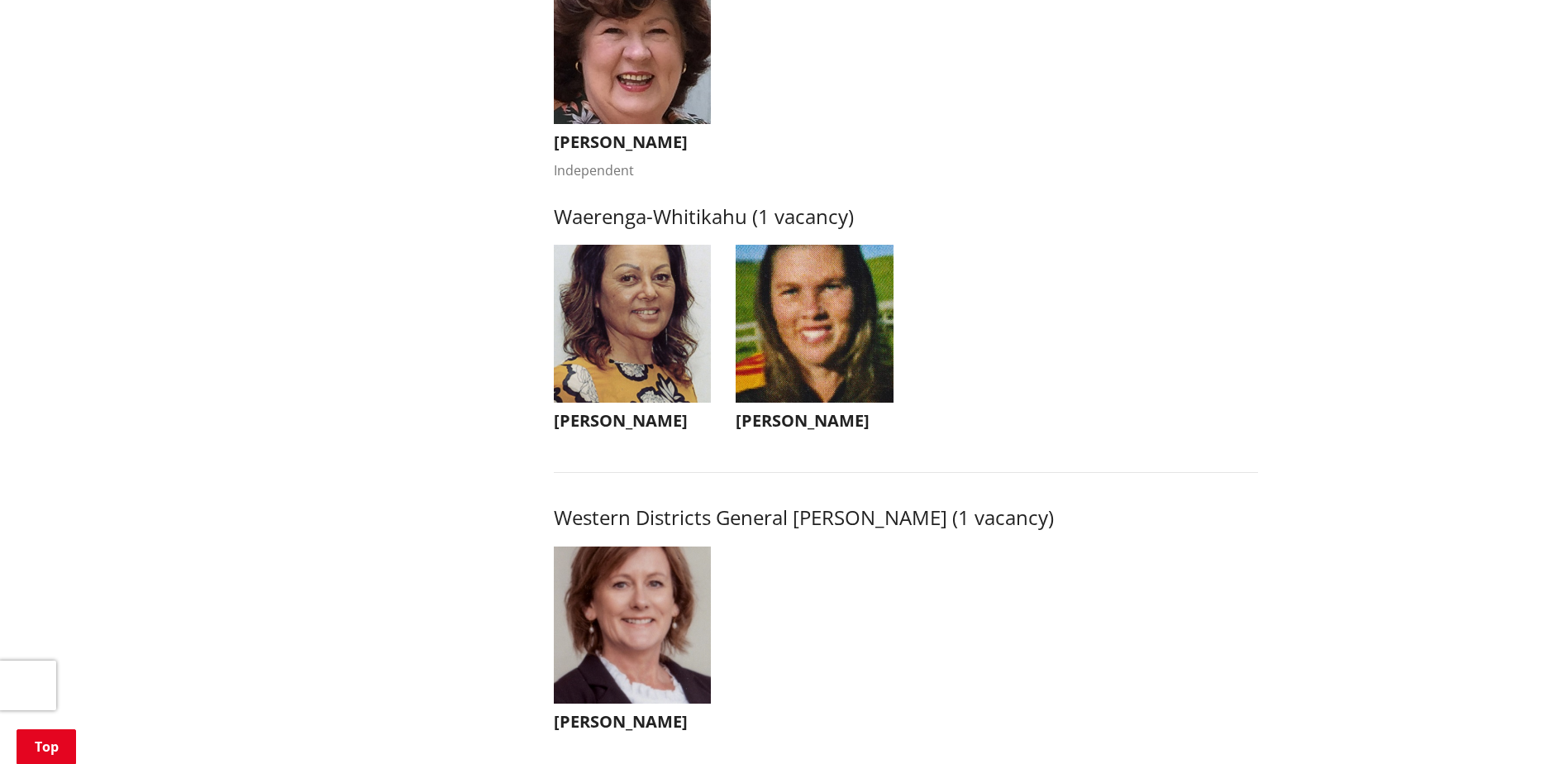
scroll to position [3720, 0]
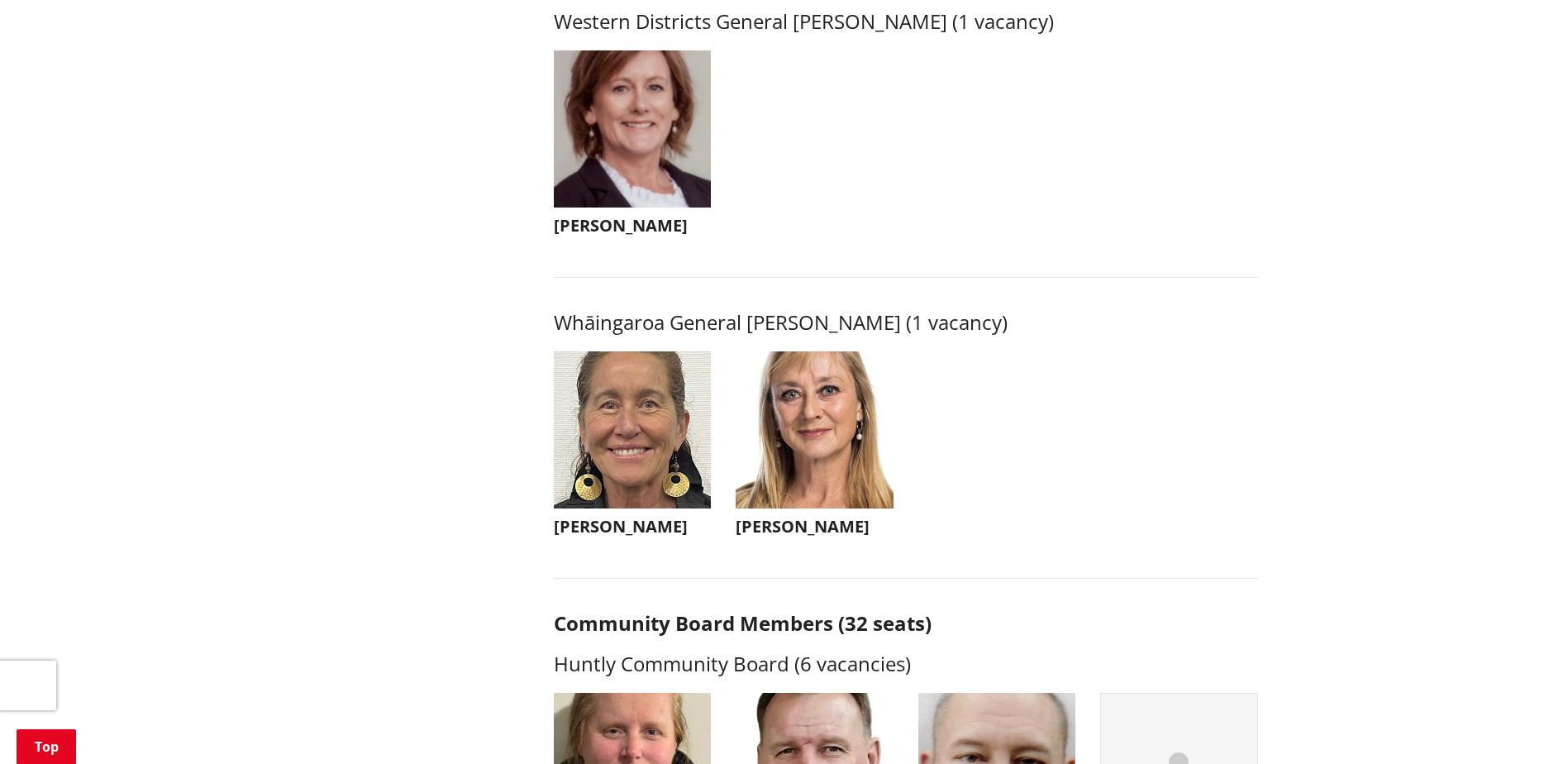
click at [798, 537] on h3 "[PERSON_NAME]" at bounding box center [815, 527] width 158 height 20
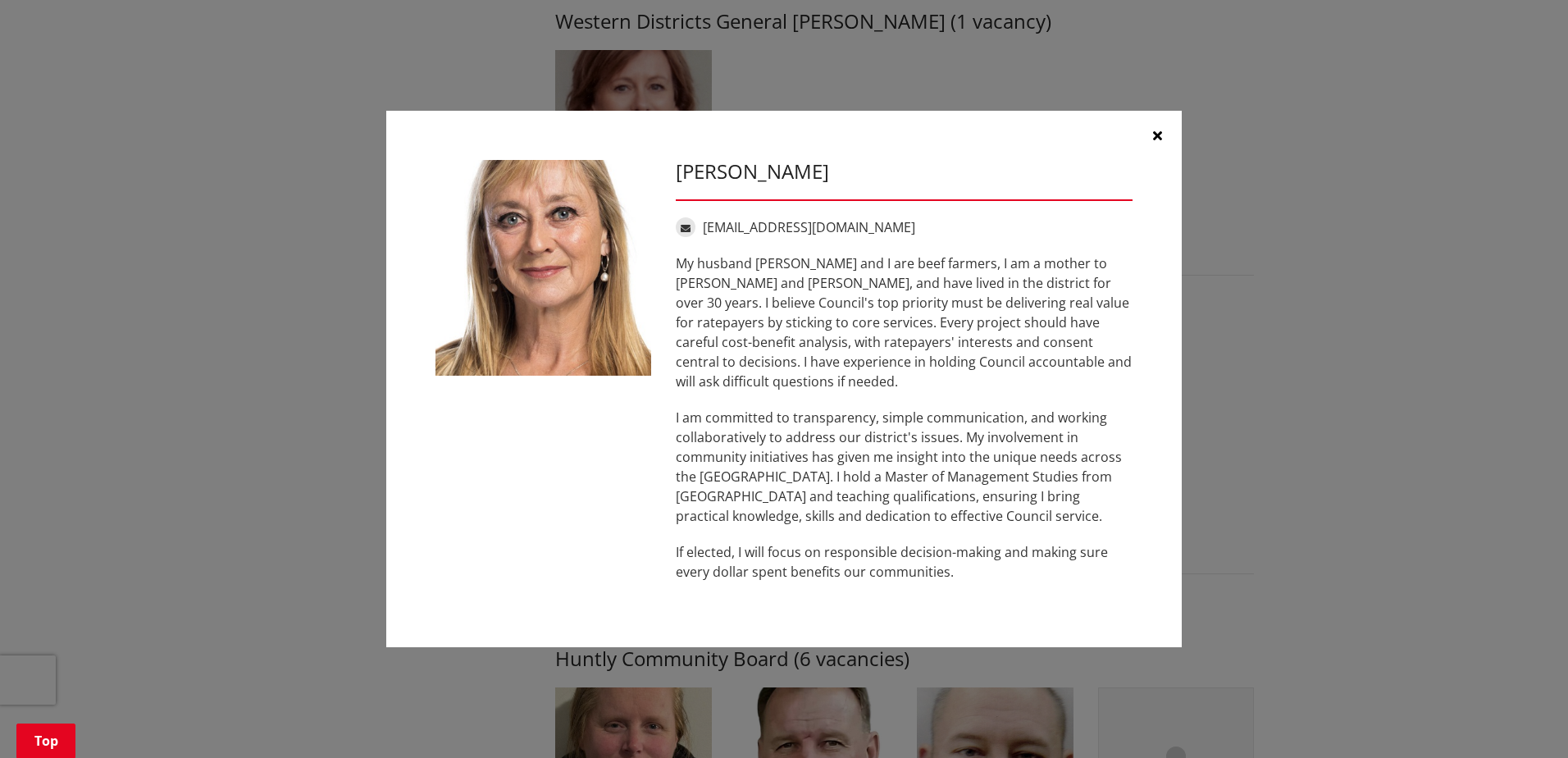
click at [1155, 140] on icon "button" at bounding box center [1158, 135] width 9 height 14
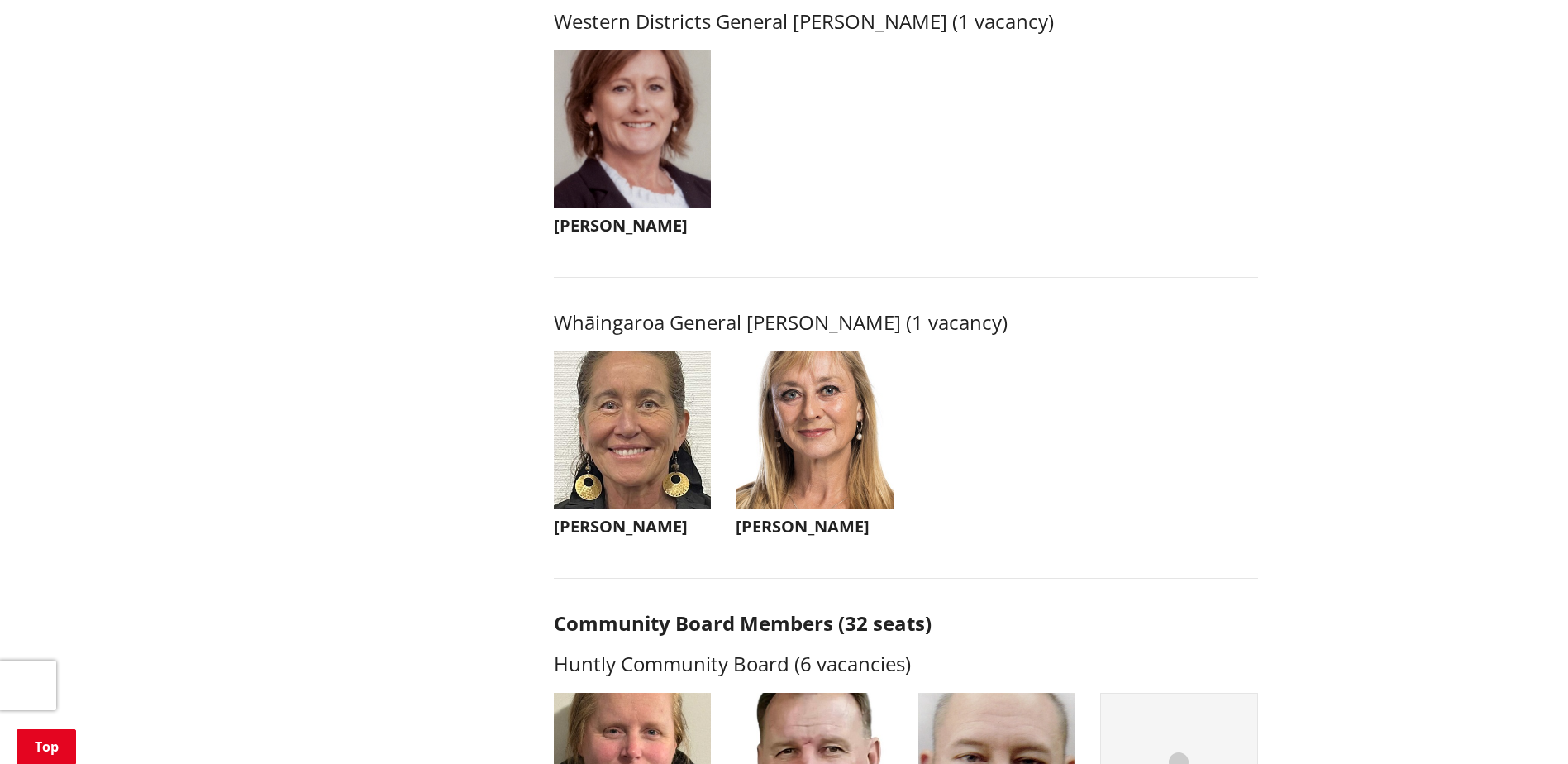
click at [593, 537] on h3 "[PERSON_NAME]" at bounding box center [633, 527] width 158 height 20
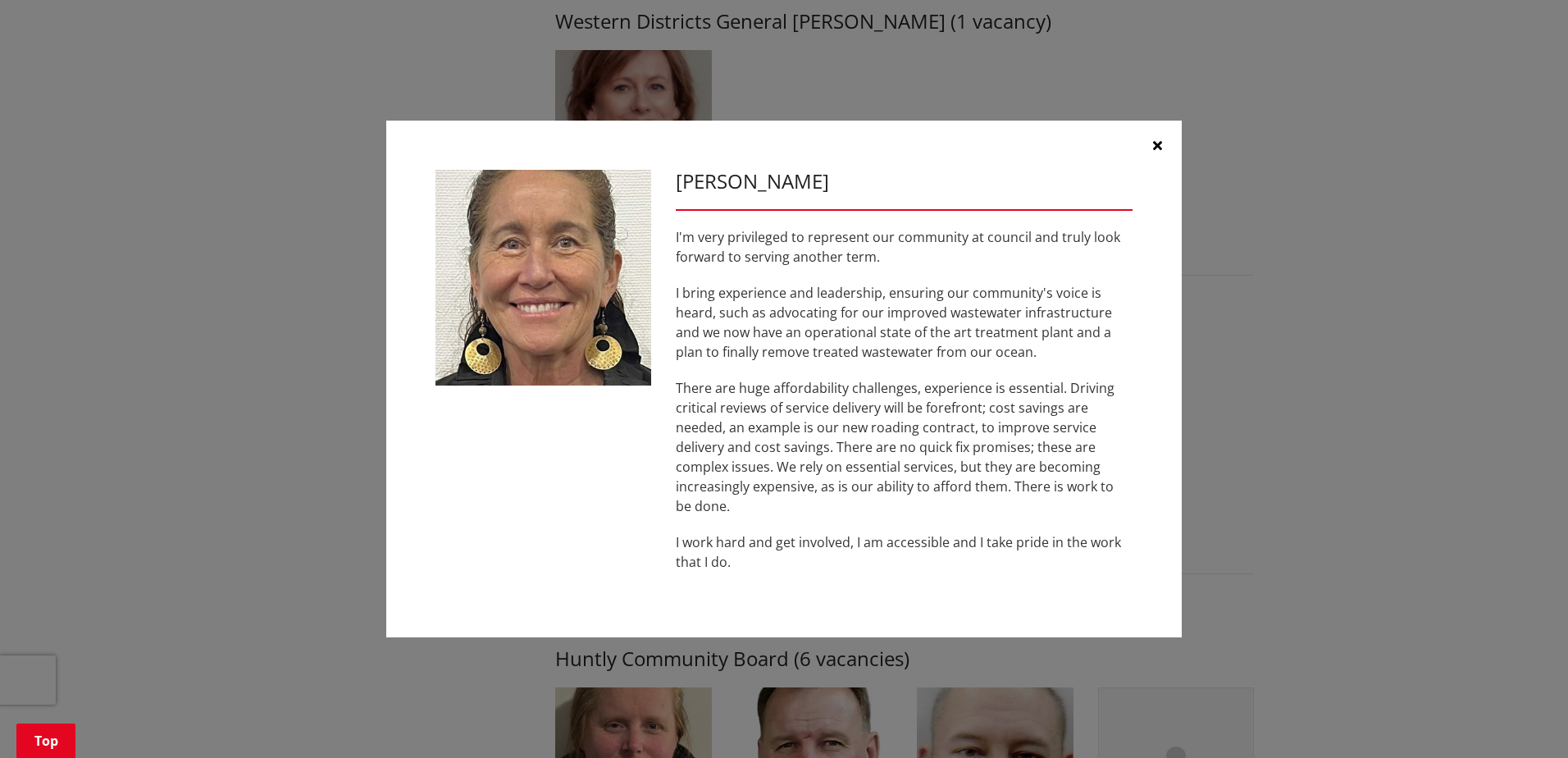
click at [1150, 140] on button "button" at bounding box center [1157, 145] width 50 height 50
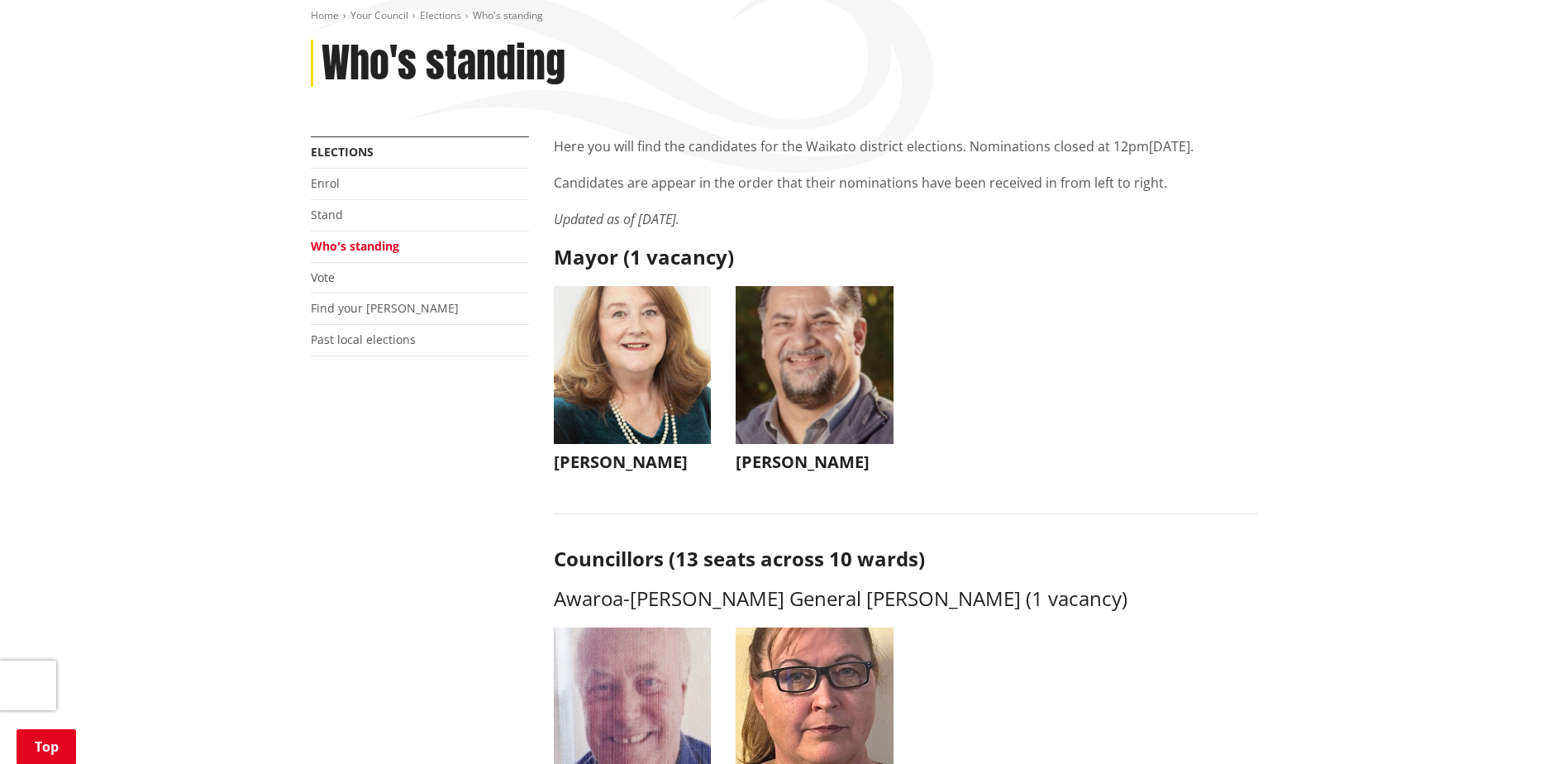
scroll to position [331, 0]
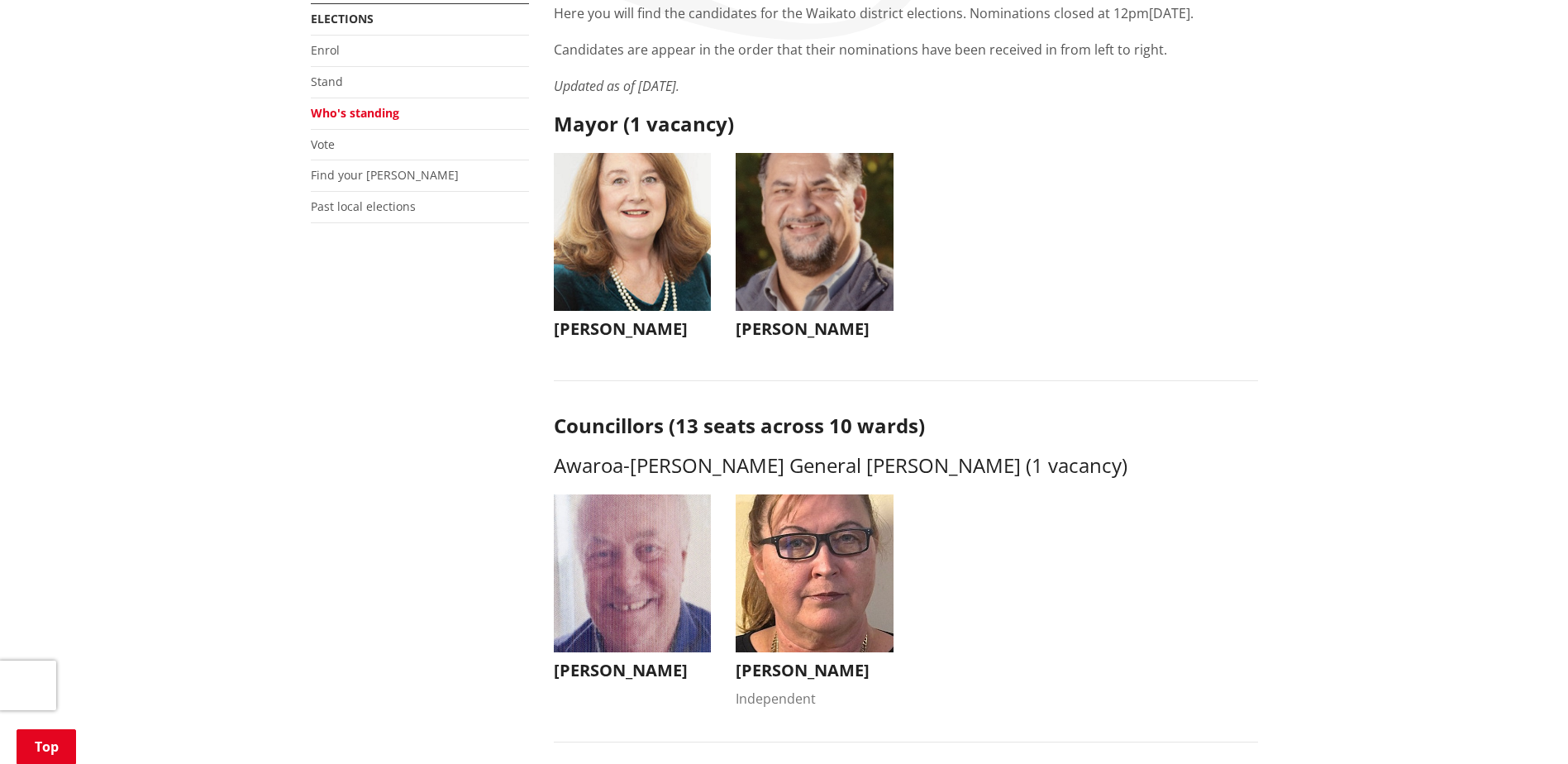
click at [643, 331] on h3 "[PERSON_NAME]" at bounding box center [633, 329] width 158 height 20
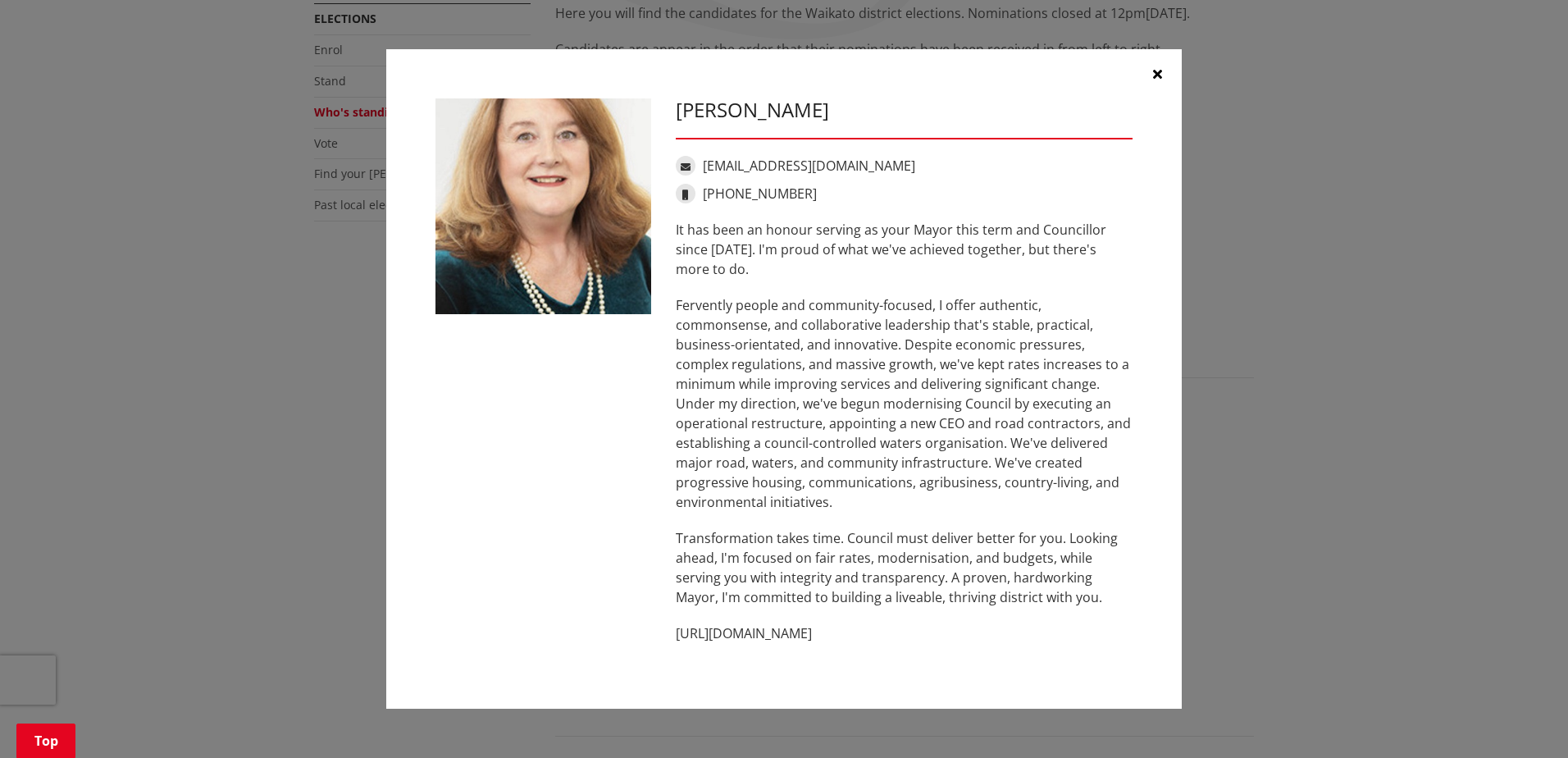
click at [1158, 68] on icon "button" at bounding box center [1158, 74] width 9 height 14
